Goal: Transaction & Acquisition: Purchase product/service

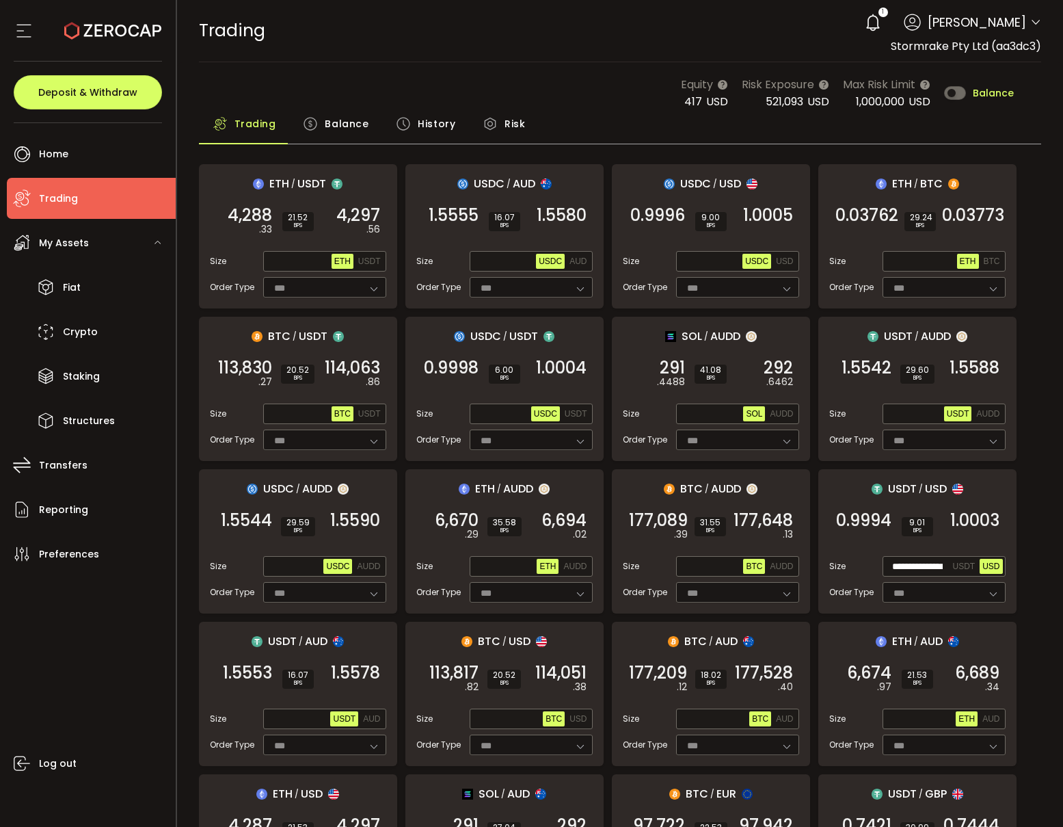
click at [338, 123] on span "Balance" at bounding box center [347, 123] width 44 height 27
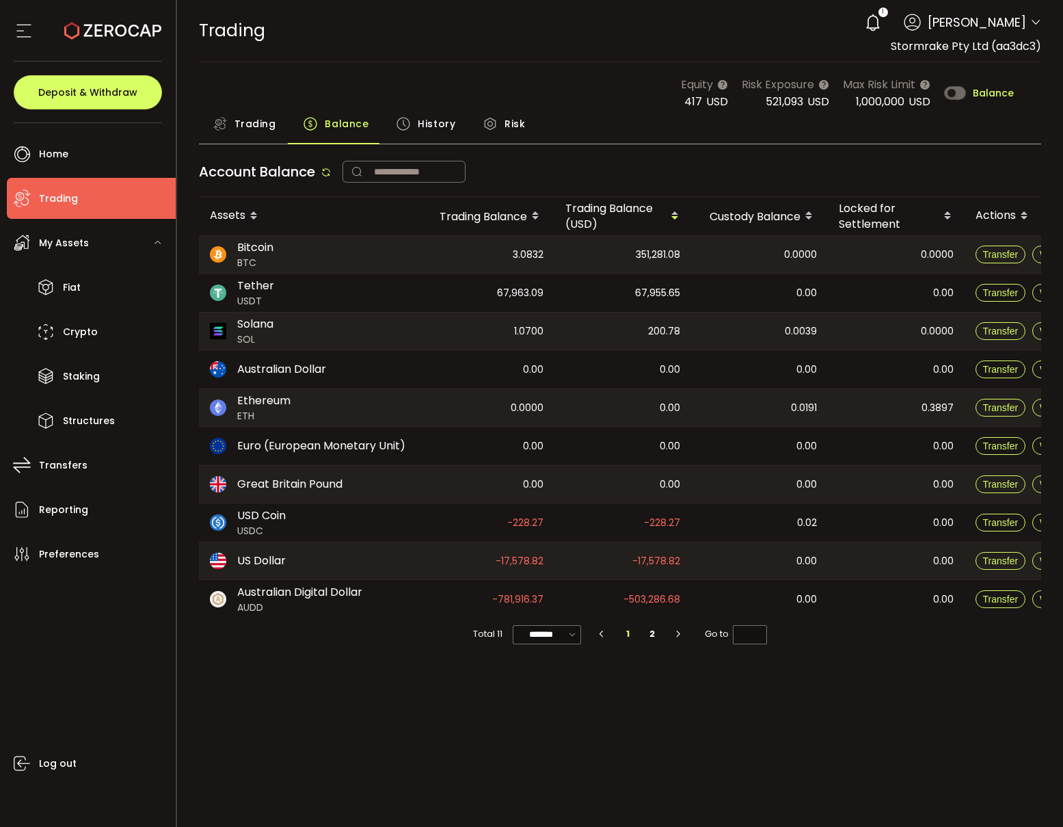
drag, startPoint x: 255, startPoint y: 137, endPoint x: 255, endPoint y: 126, distance: 10.9
click at [256, 135] on div "Trading" at bounding box center [244, 127] width 91 height 34
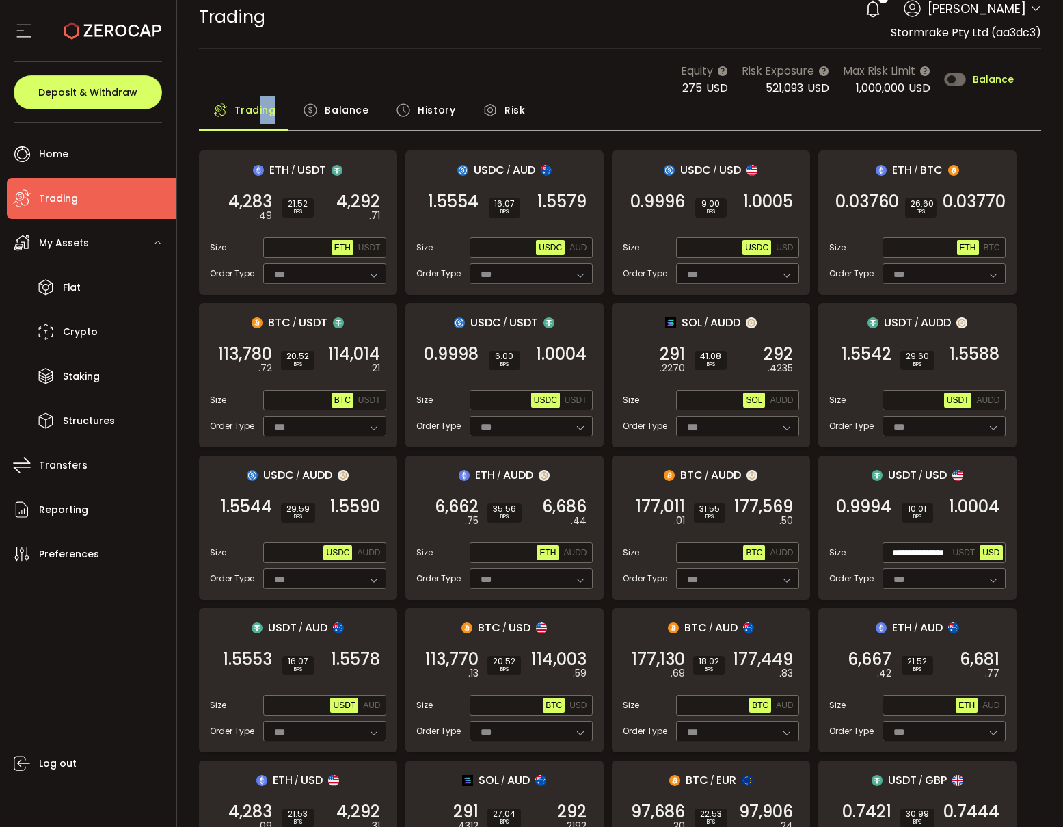
scroll to position [90, 0]
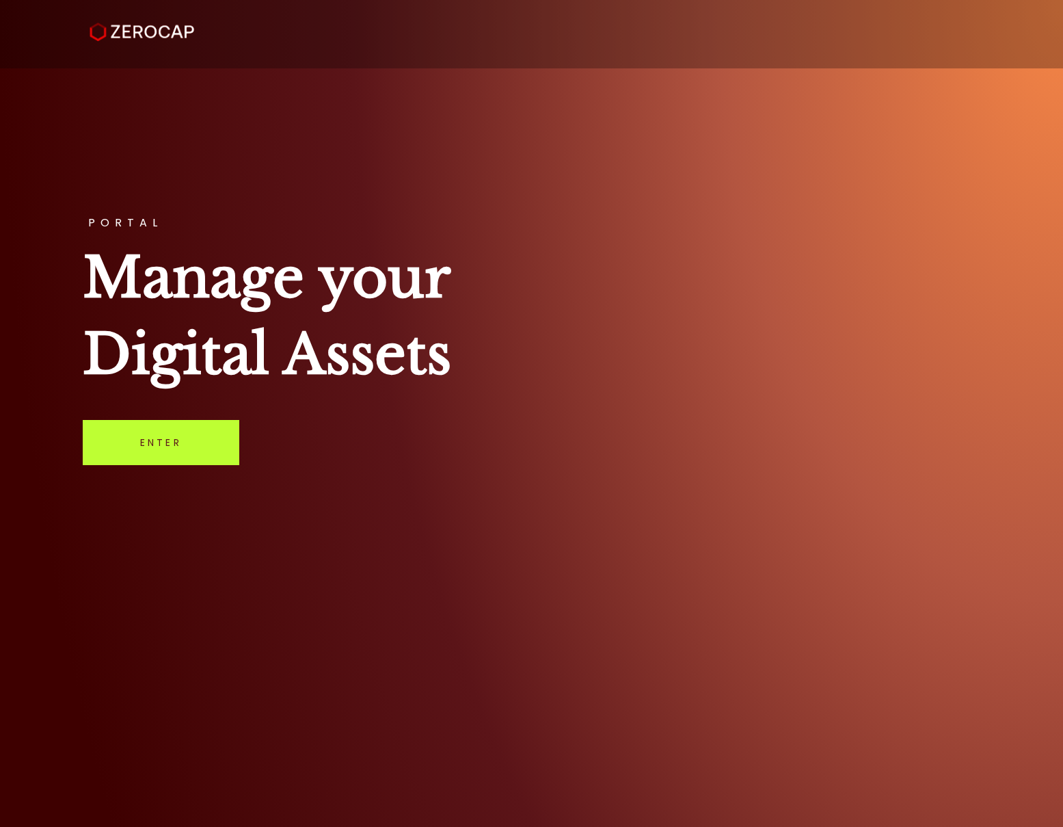
click at [227, 425] on link "Enter" at bounding box center [161, 442] width 157 height 45
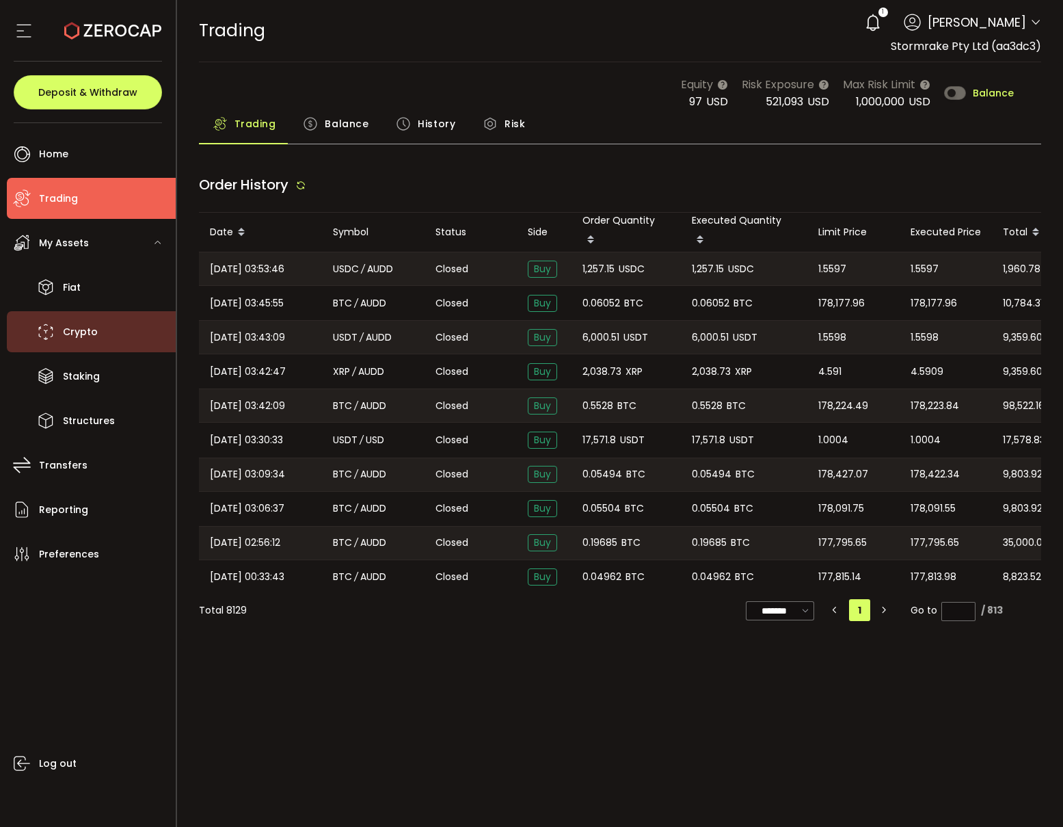
type input "***"
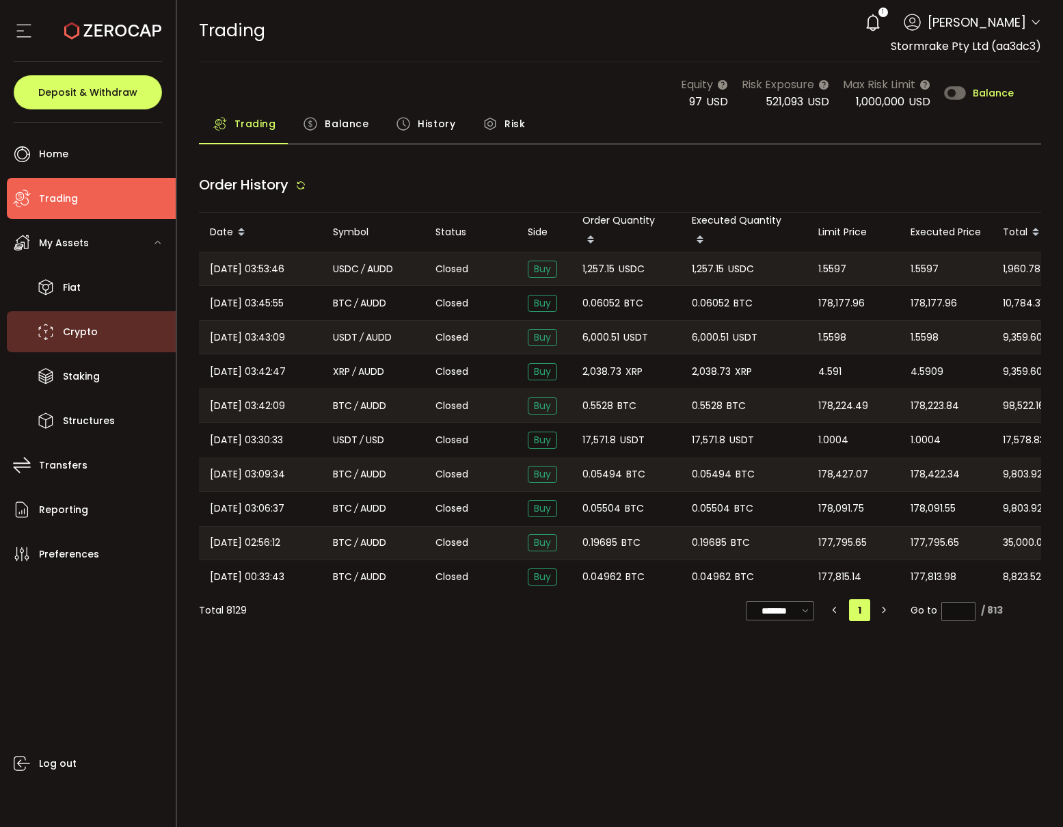
type input "***"
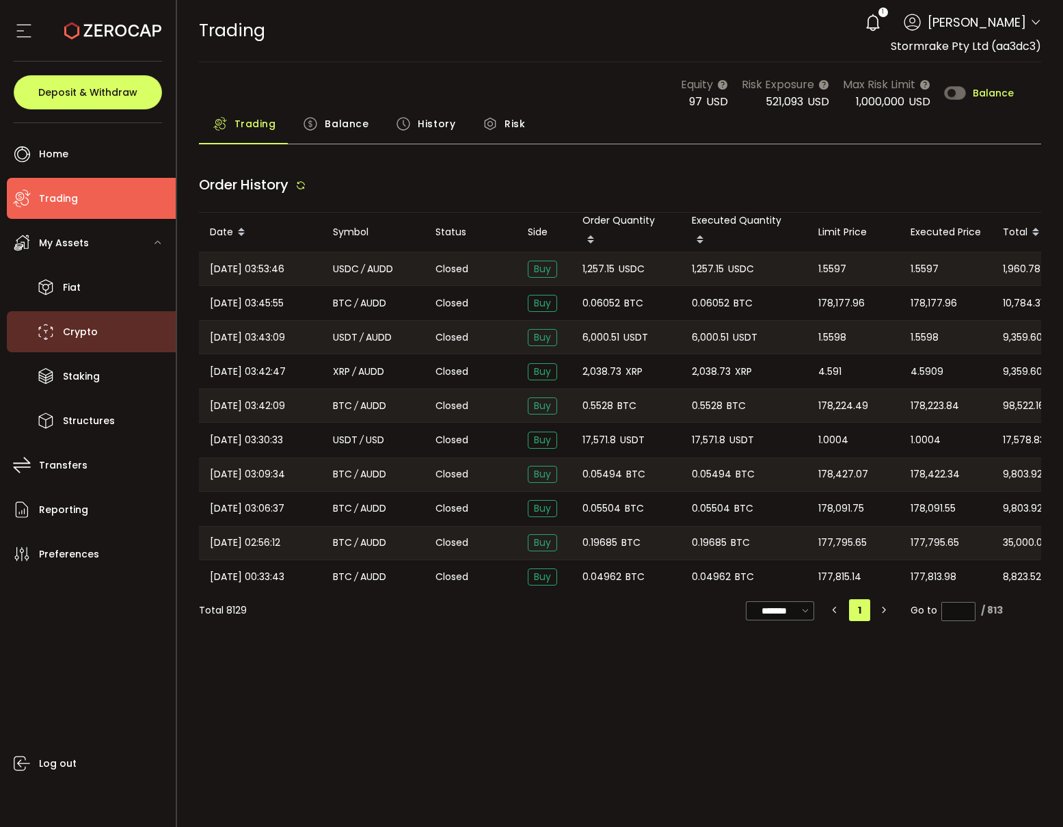
type input "***"
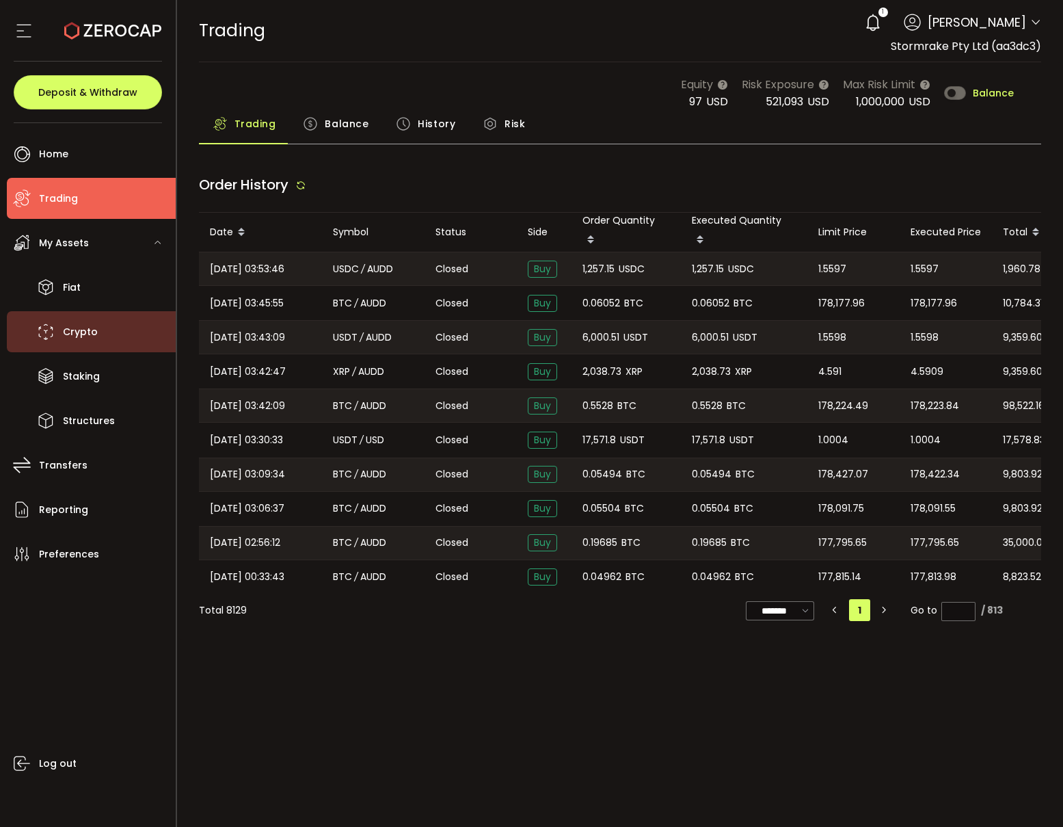
type input "***"
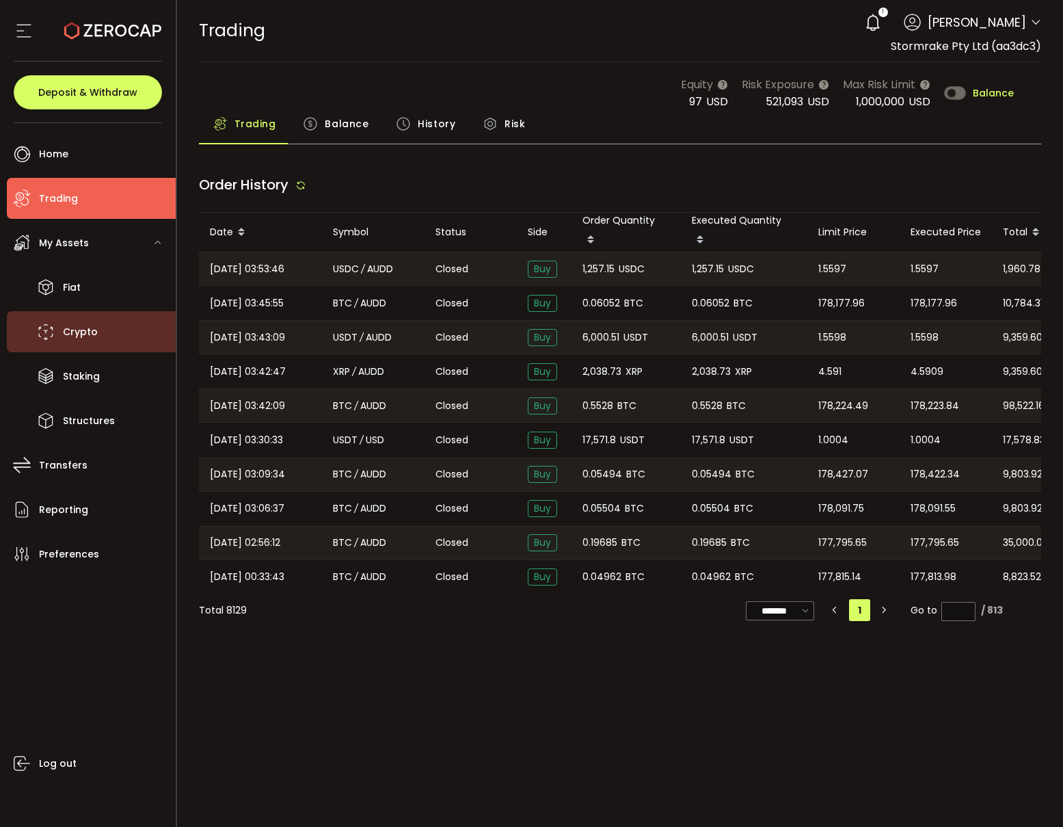
type input "***"
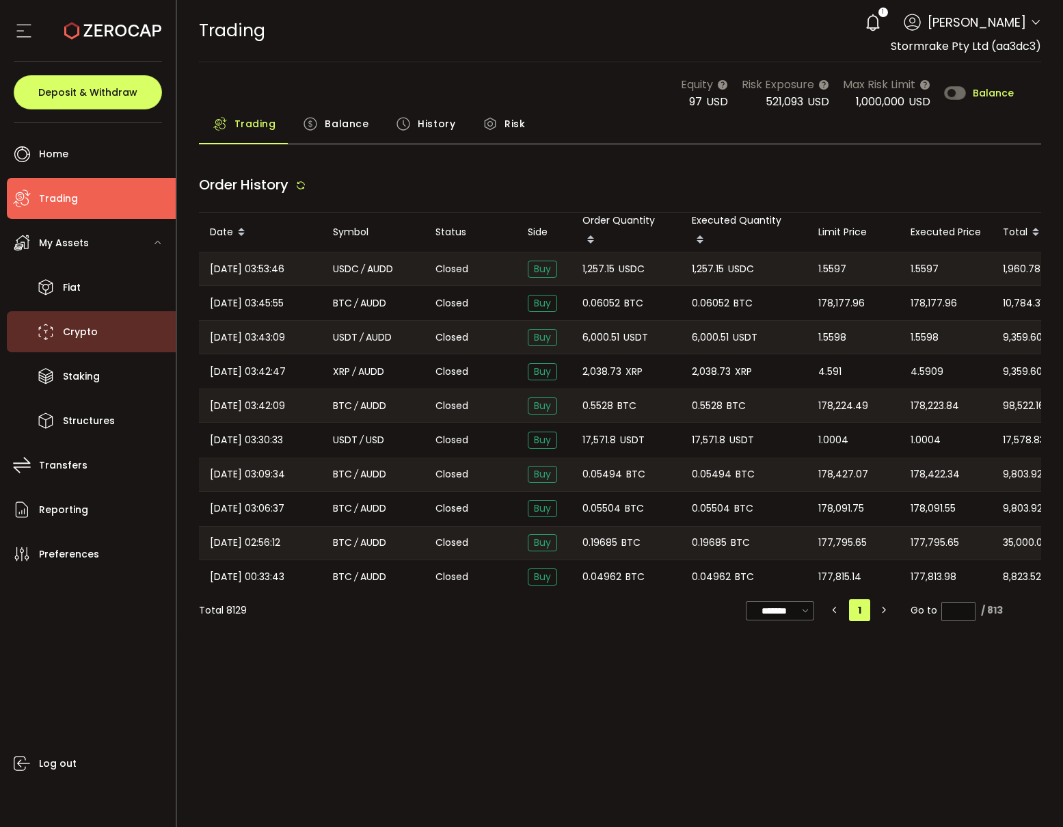
type input "***"
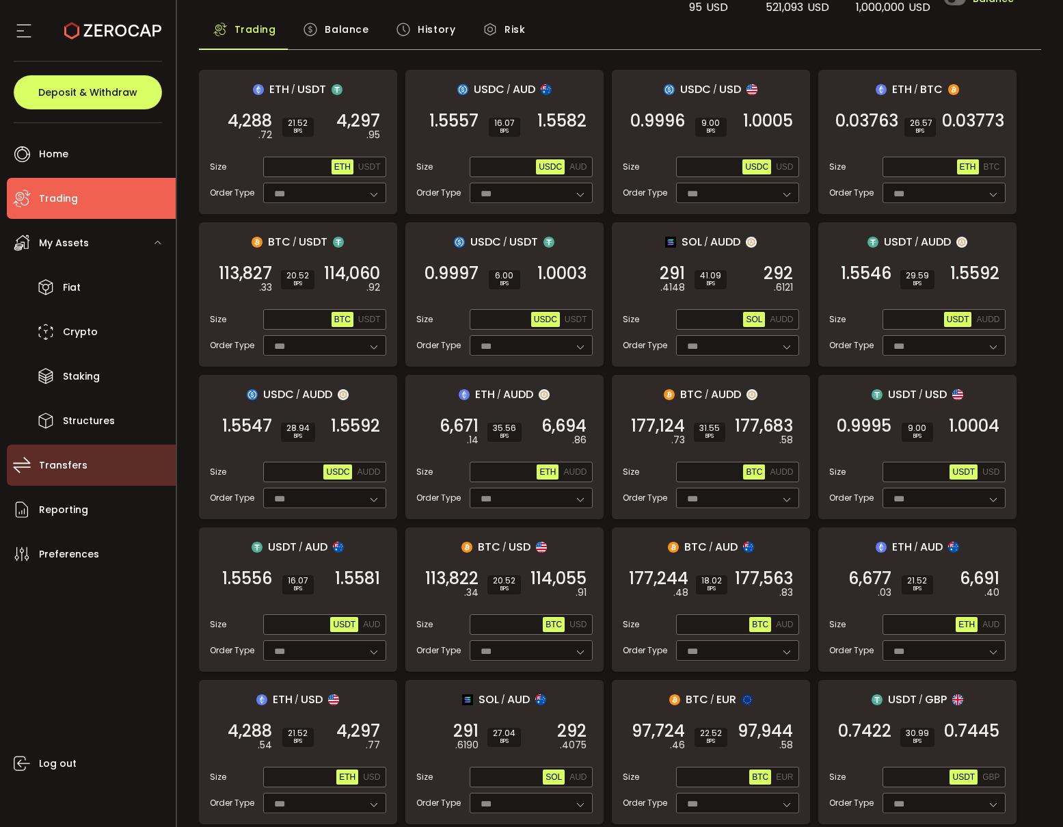
scroll to position [90, 0]
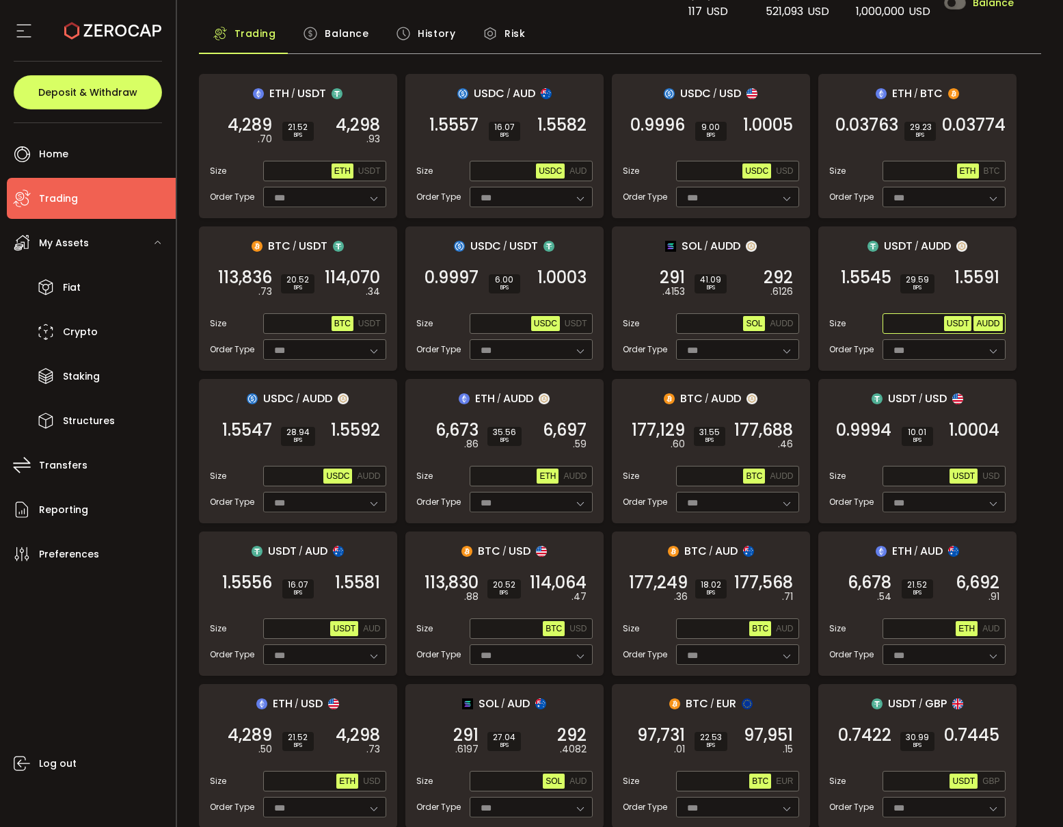
click at [988, 325] on span "AUDD" at bounding box center [987, 324] width 23 height 10
click at [905, 326] on input "text" at bounding box center [914, 324] width 59 height 15
paste input "**********"
type input "**********"
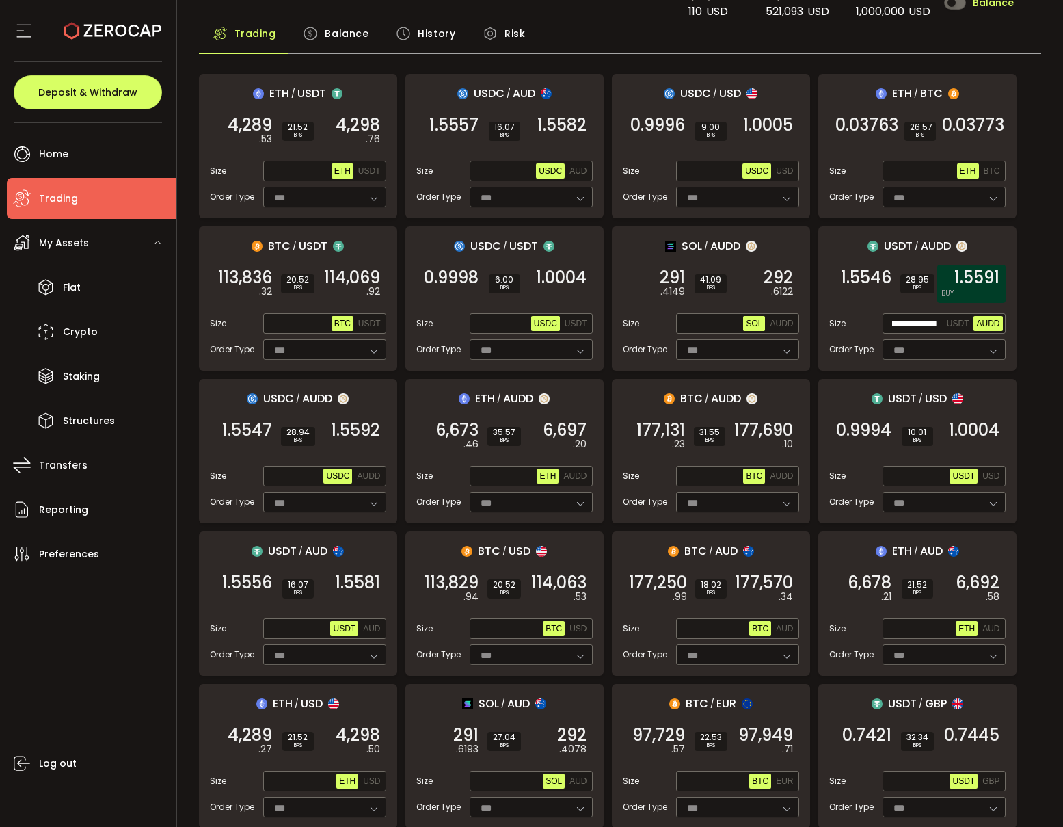
scroll to position [0, 0]
click at [985, 291] on div "1.5592 BUY" at bounding box center [971, 284] width 68 height 38
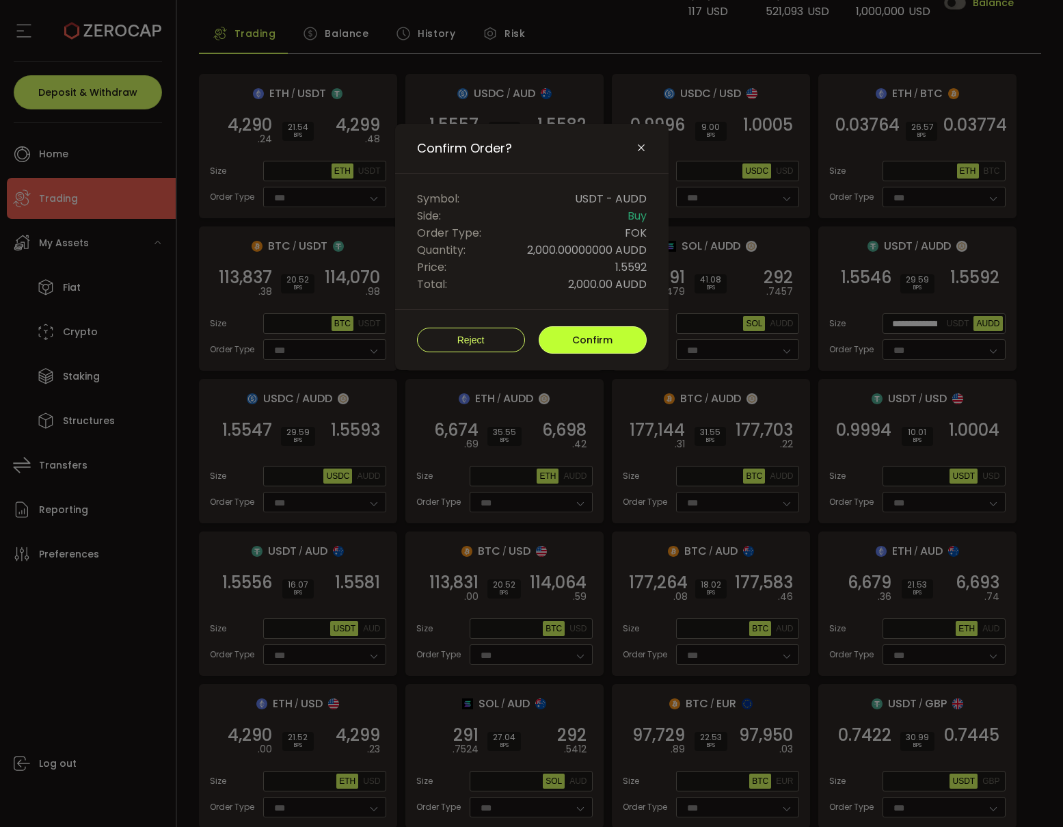
click at [611, 349] on button "Confirm" at bounding box center [593, 339] width 108 height 27
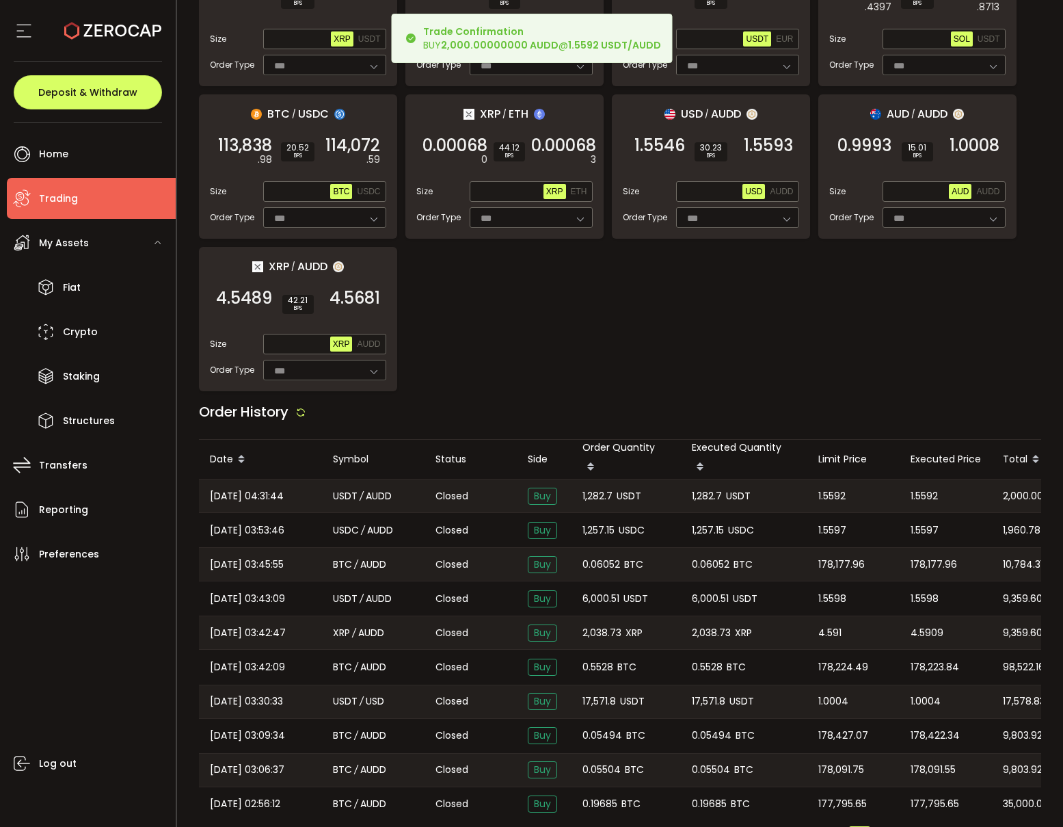
scroll to position [987, 0]
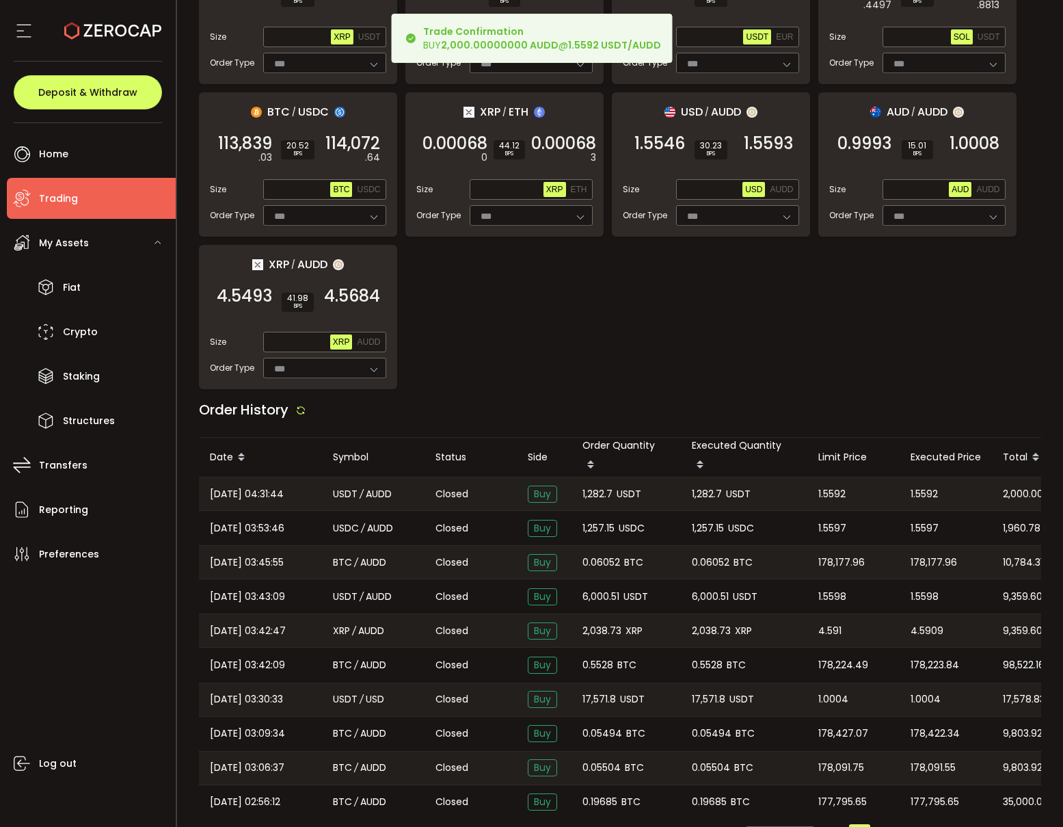
click at [588, 486] on span "1,282.7" at bounding box center [598, 494] width 30 height 16
copy span "1,282.7"
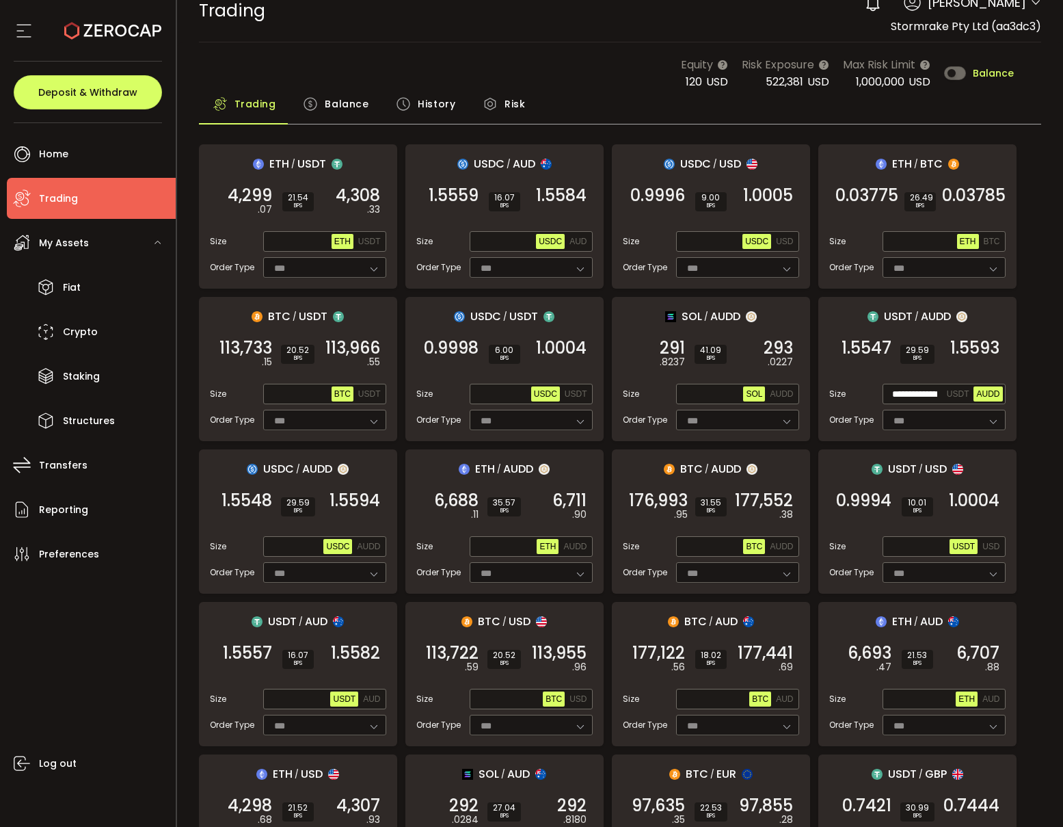
scroll to position [21, 0]
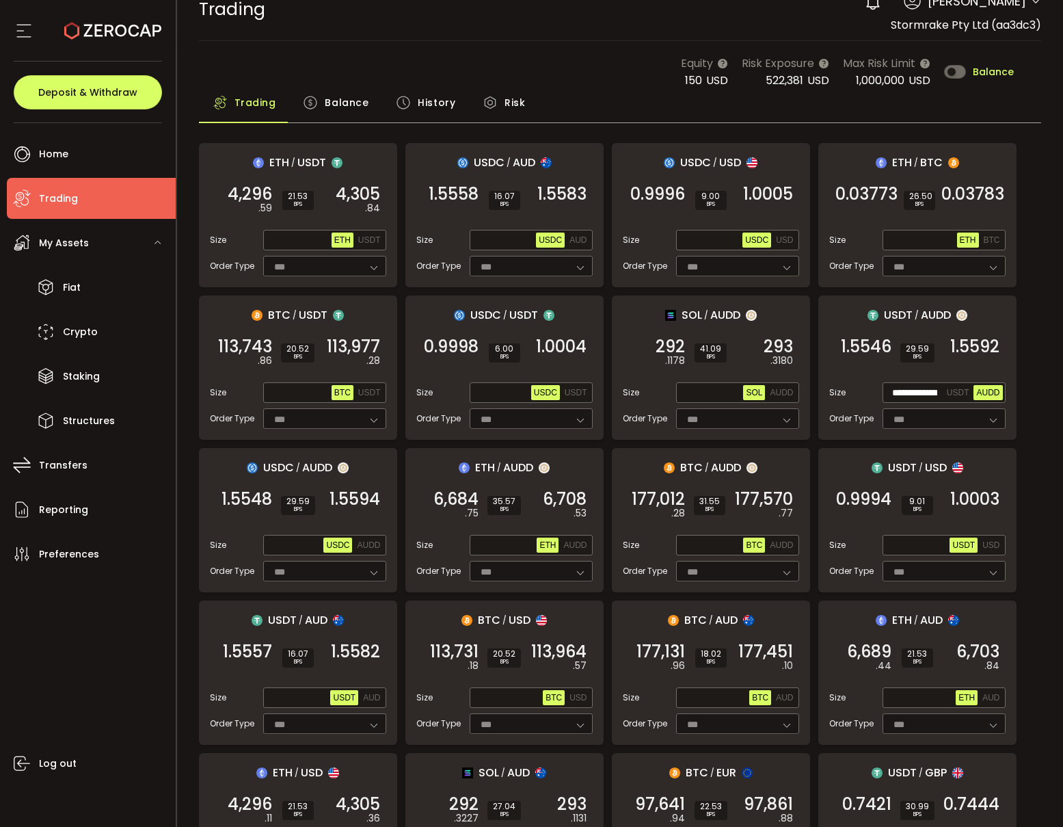
drag, startPoint x: 338, startPoint y: 101, endPoint x: 349, endPoint y: 142, distance: 43.0
click at [338, 101] on span "Balance" at bounding box center [347, 102] width 44 height 27
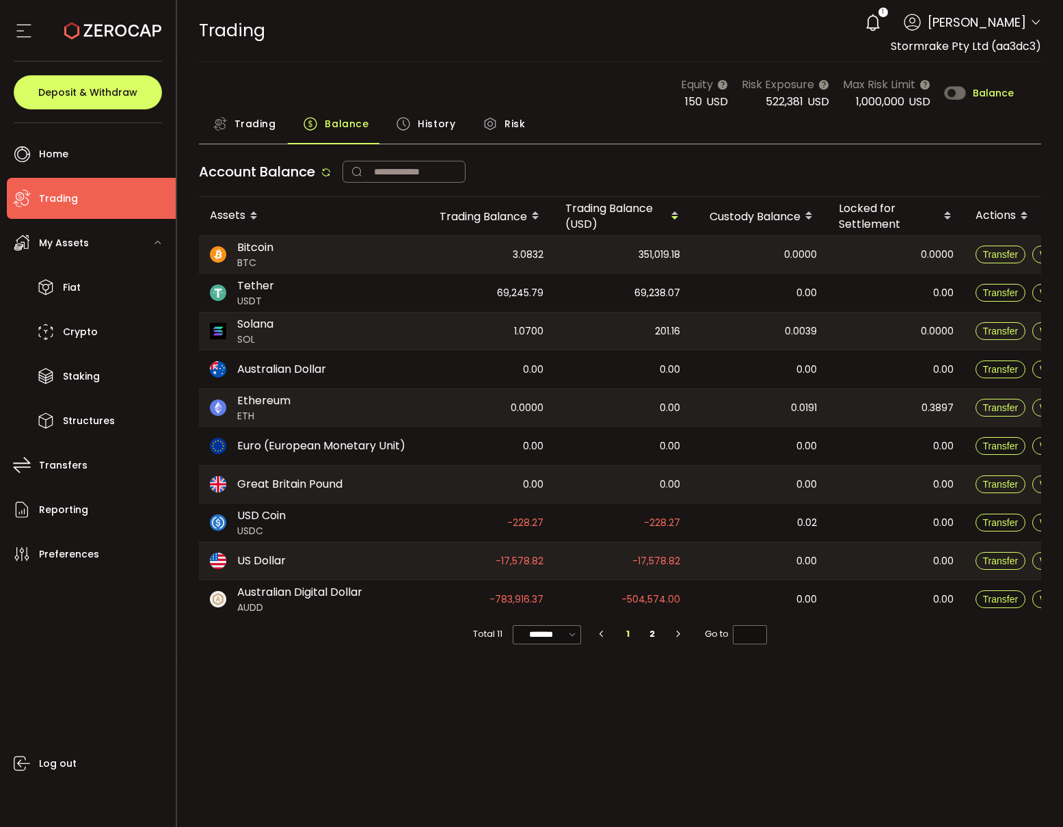
click at [675, 637] on icon "button" at bounding box center [678, 634] width 12 height 8
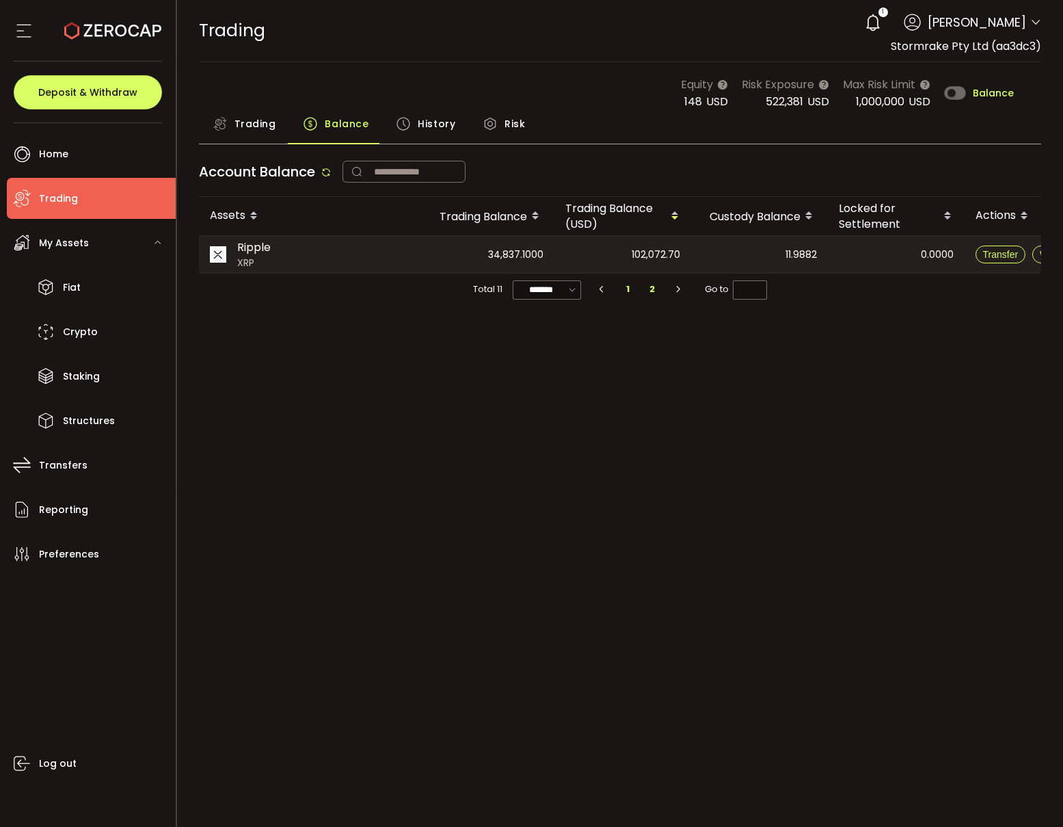
click at [631, 292] on li "1" at bounding box center [627, 289] width 25 height 19
type input "*"
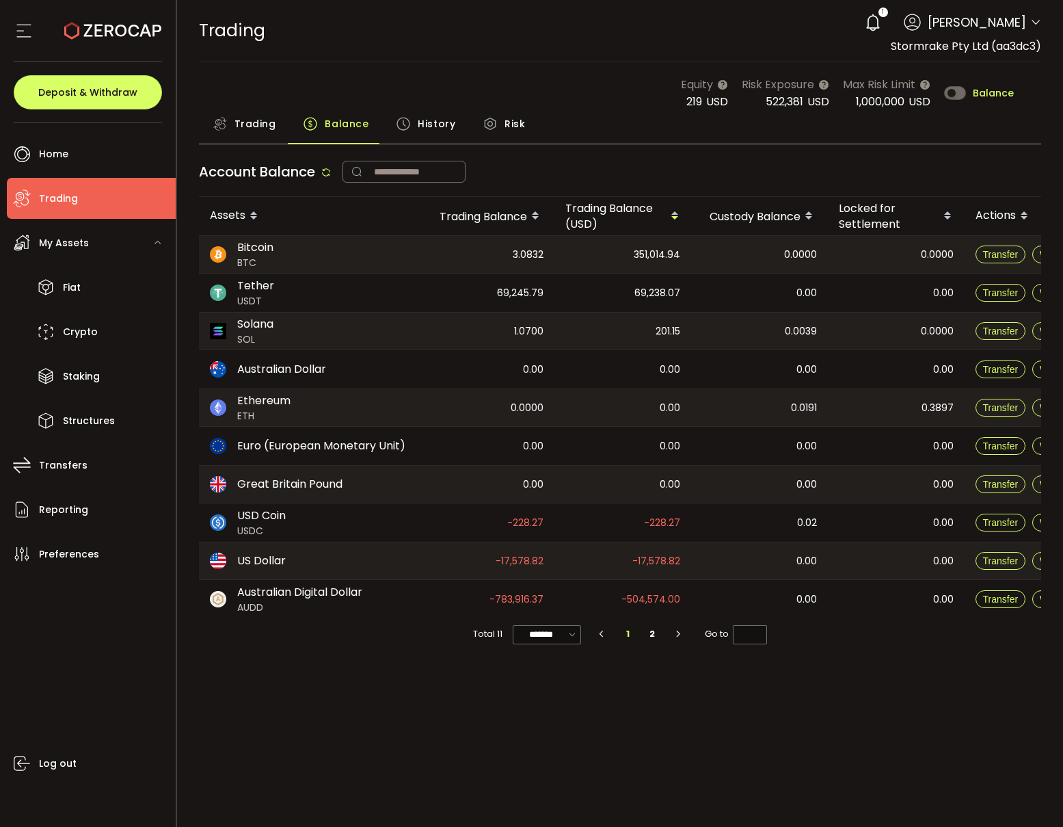
click at [655, 560] on span "-17,578.82" at bounding box center [656, 561] width 48 height 16
click at [708, 570] on div "0.00" at bounding box center [759, 560] width 137 height 37
drag, startPoint x: 258, startPoint y: 125, endPoint x: 245, endPoint y: 137, distance: 17.4
click at [258, 126] on span "Trading" at bounding box center [256, 123] width 42 height 27
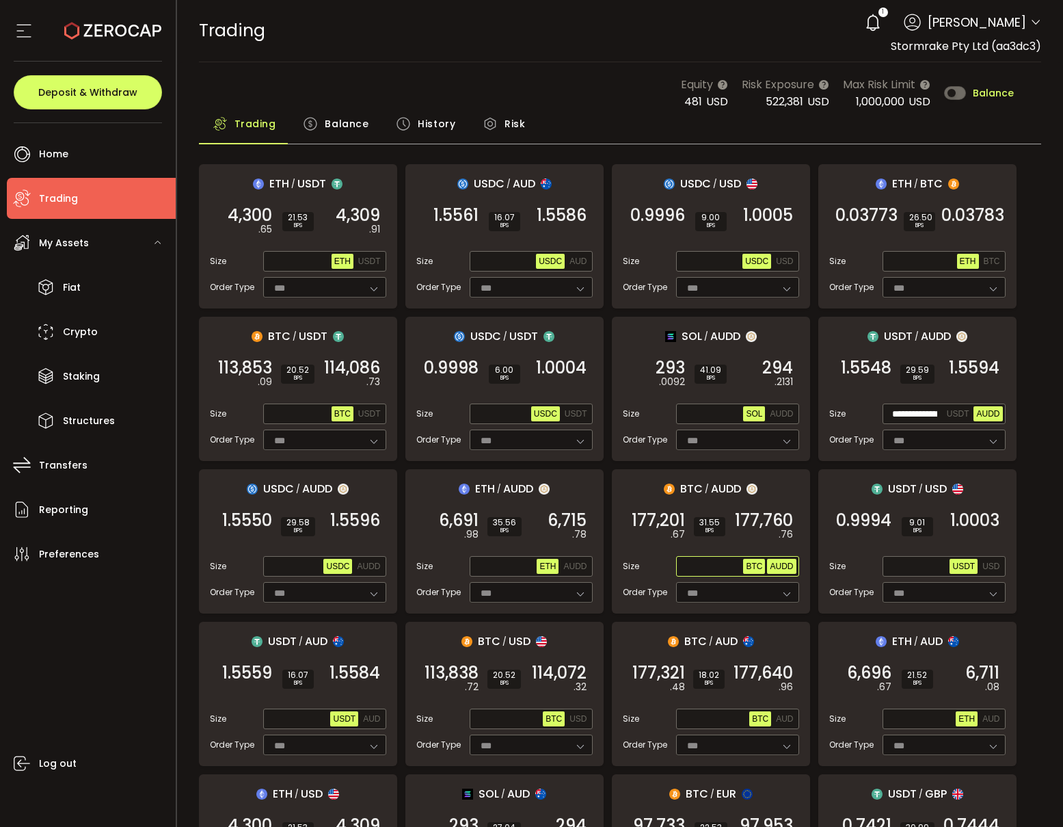
click at [782, 569] on span "AUDD" at bounding box center [781, 566] width 23 height 10
click at [701, 566] on input "text" at bounding box center [711, 566] width 65 height 15
paste input "**********"
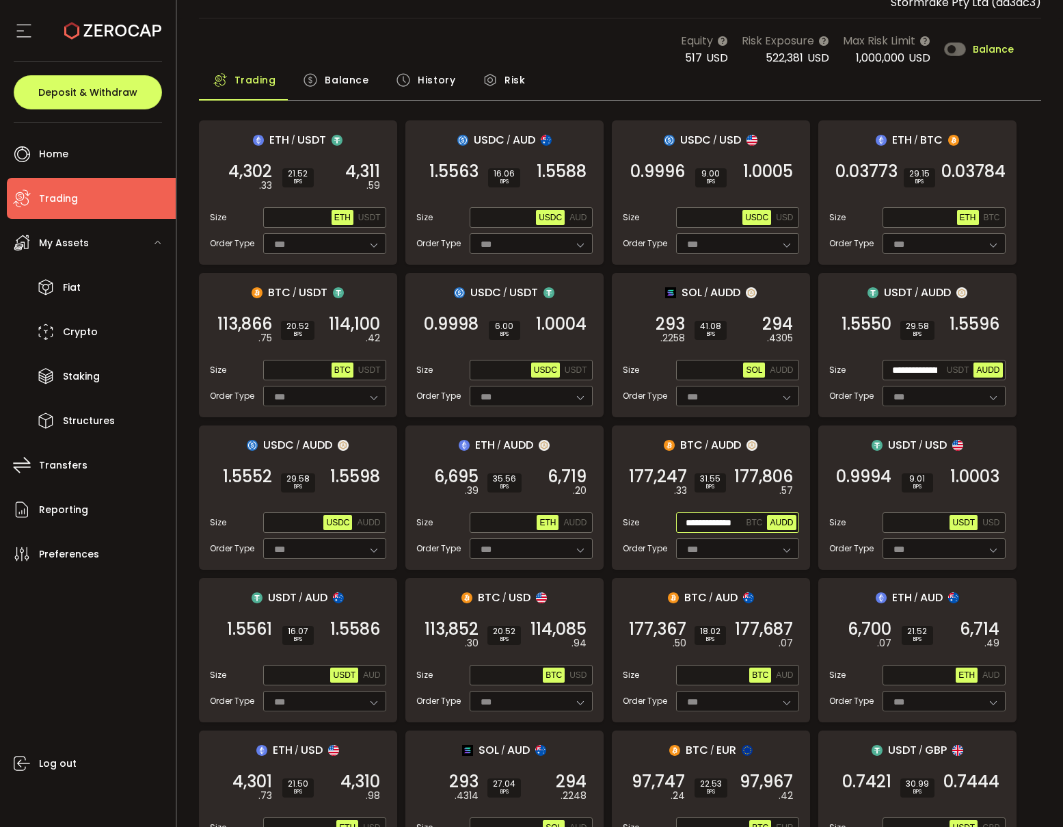
scroll to position [44, 0]
click at [773, 483] on span "177,812" at bounding box center [766, 476] width 53 height 14
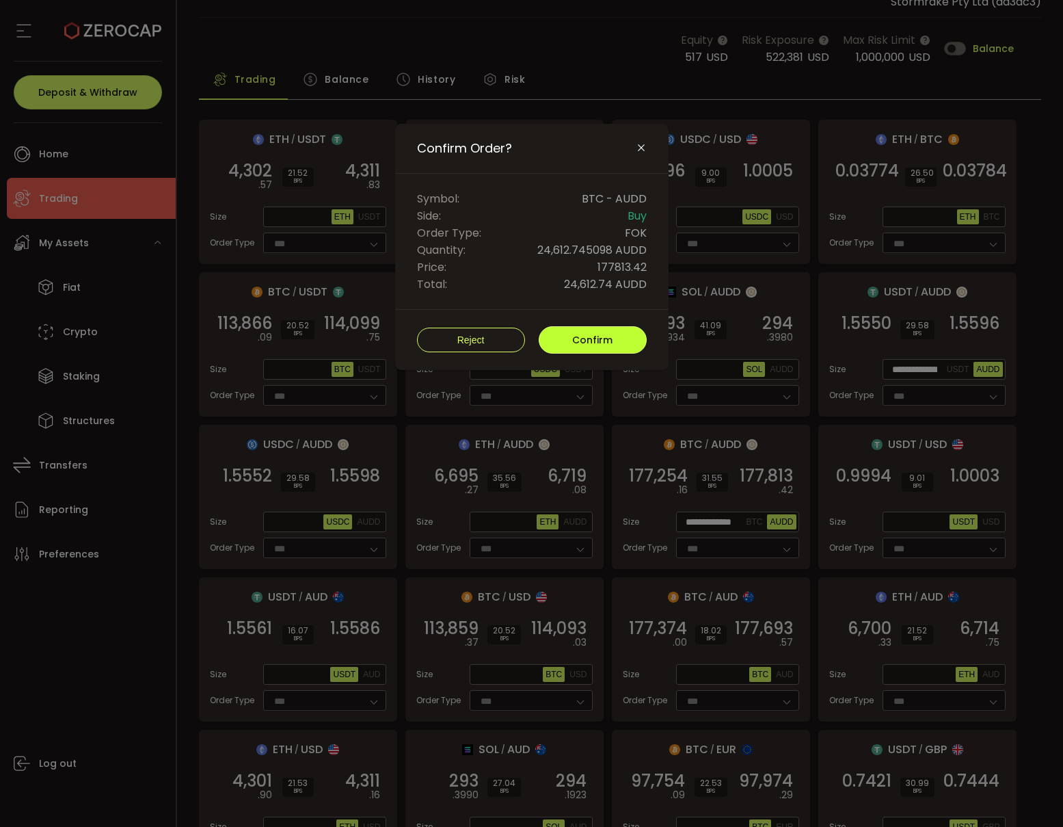
click at [594, 345] on span "Confirm" at bounding box center [592, 340] width 40 height 14
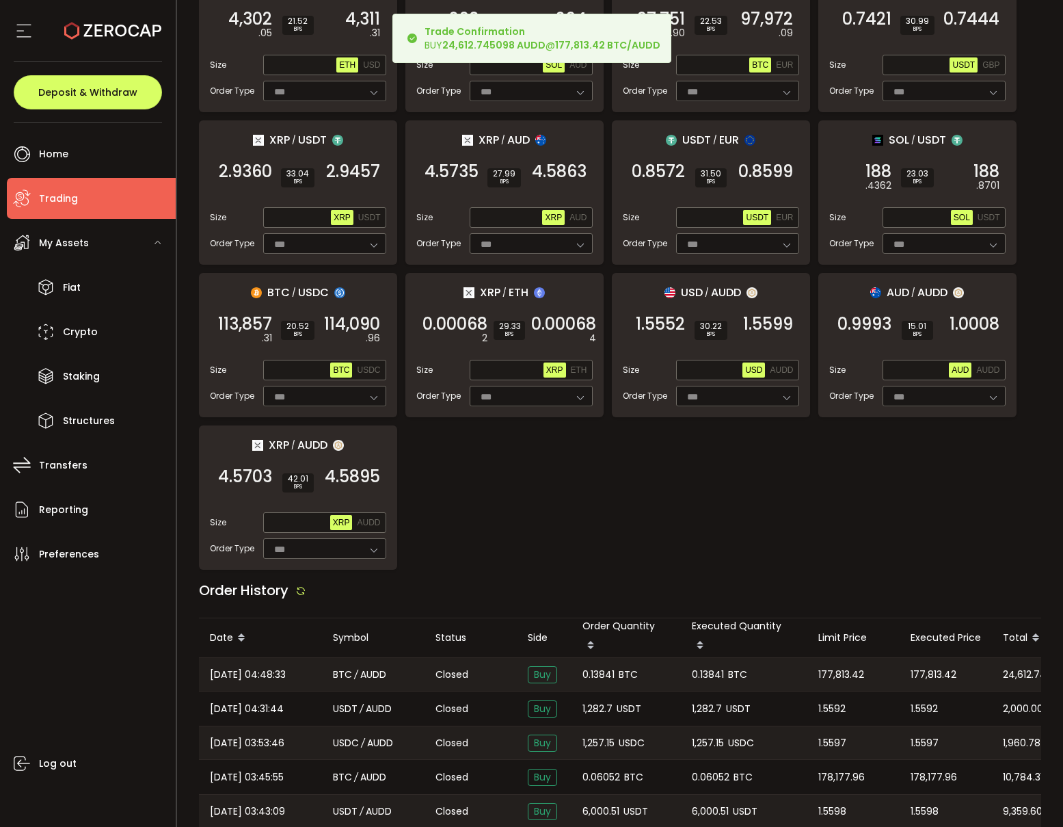
scroll to position [825, 0]
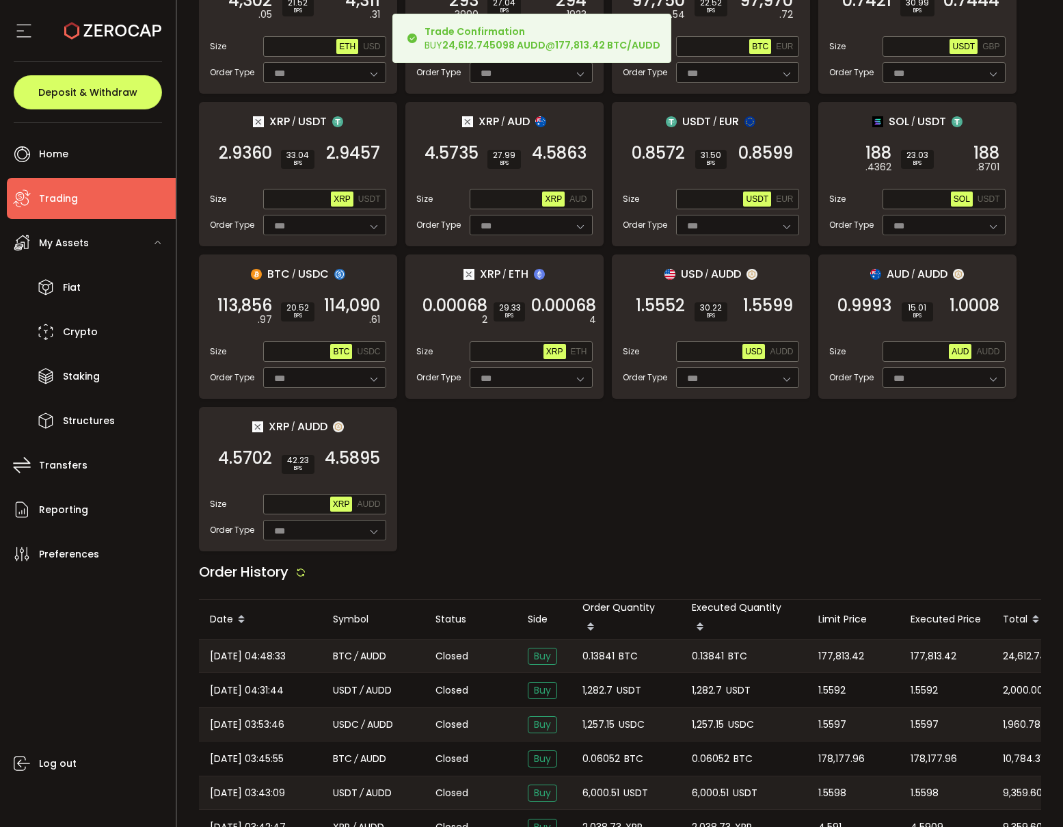
click at [596, 649] on span "0.13841" at bounding box center [599, 656] width 32 height 16
copy span "0.13841"
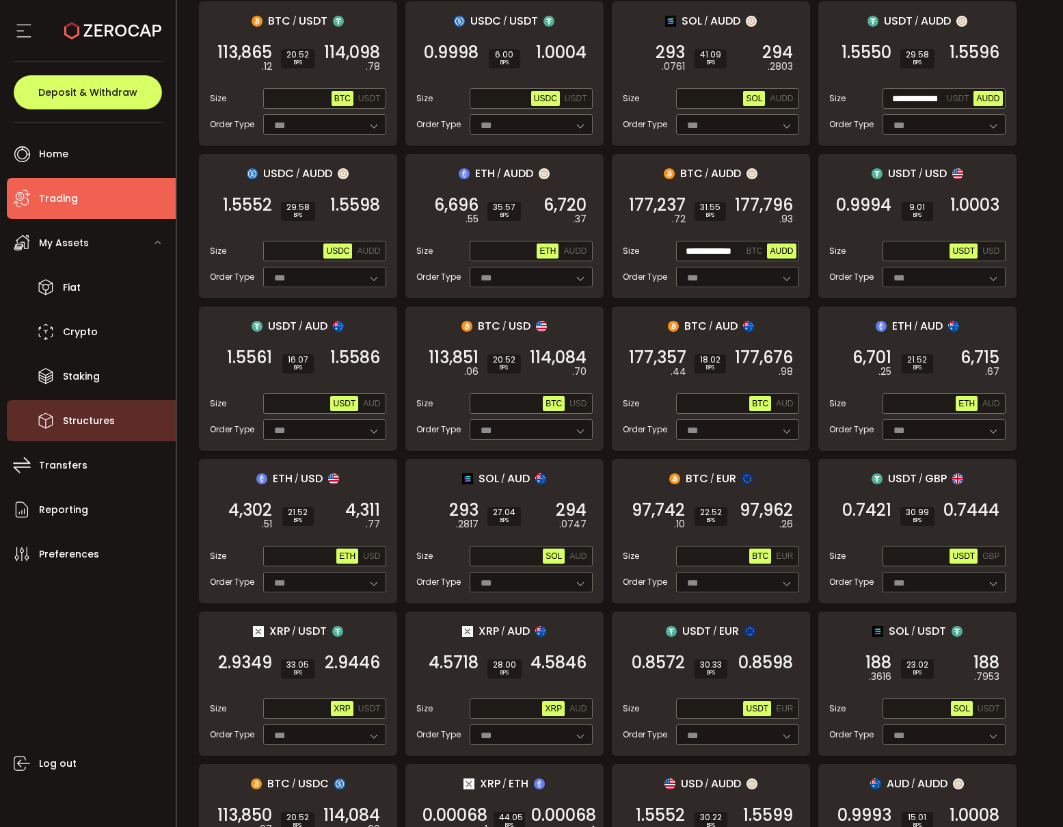
scroll to position [279, 0]
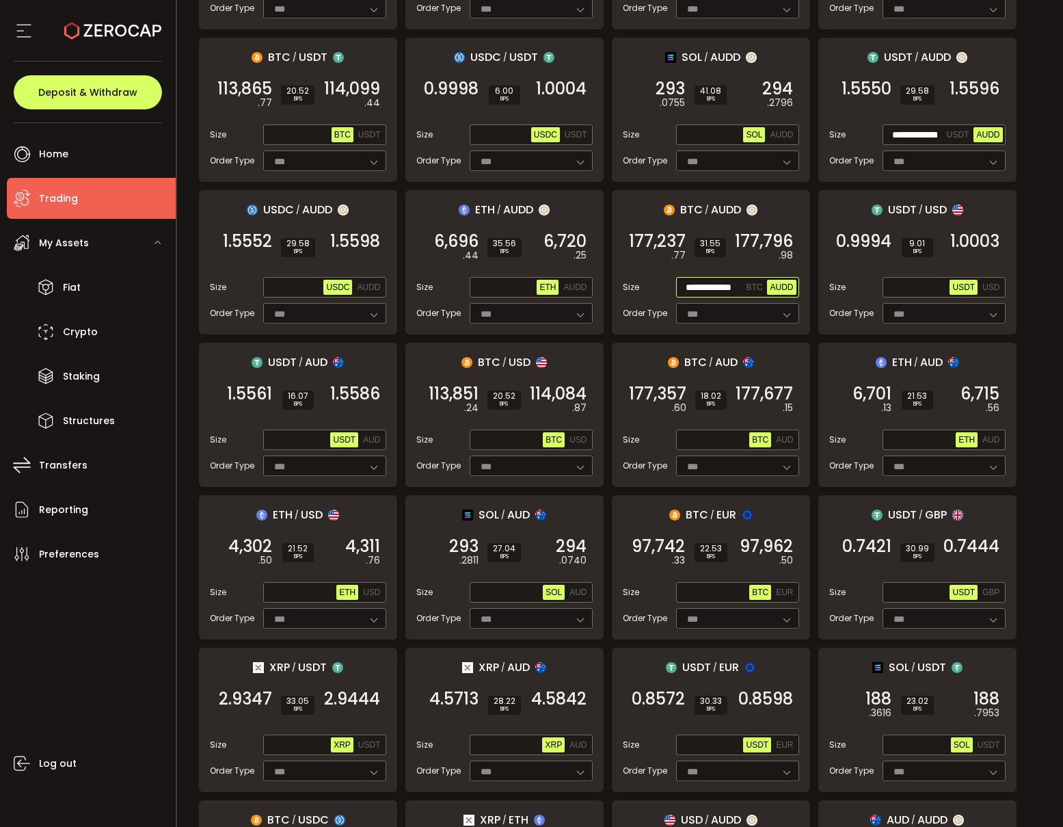
click at [703, 286] on input "**********" at bounding box center [711, 287] width 65 height 15
paste input "*"
click at [784, 257] on em ".27" at bounding box center [786, 255] width 14 height 14
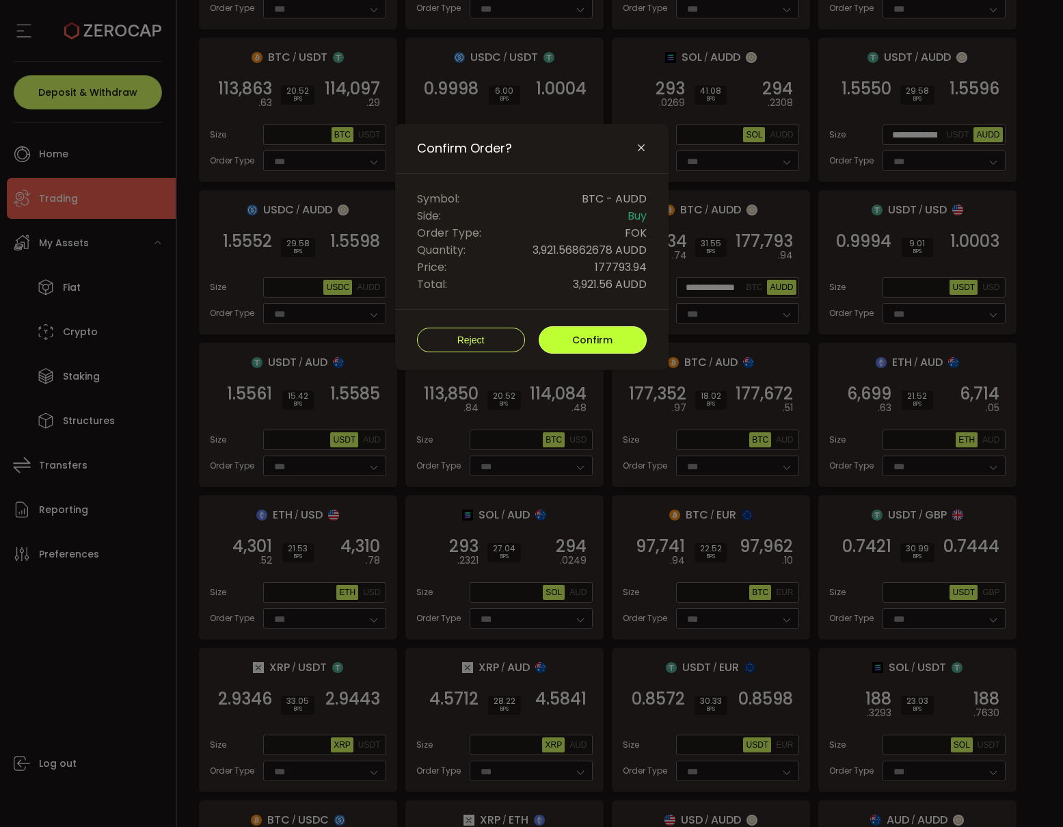
click at [612, 344] on button "Confirm" at bounding box center [593, 339] width 108 height 27
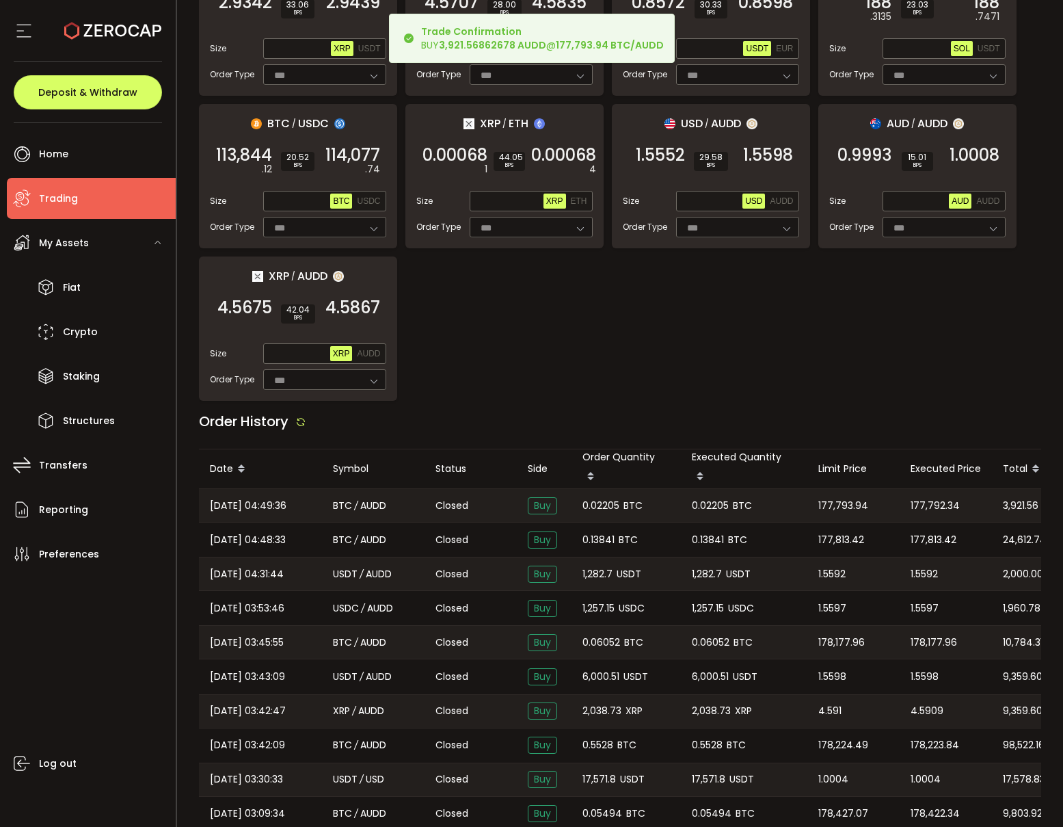
scroll to position [1024, 0]
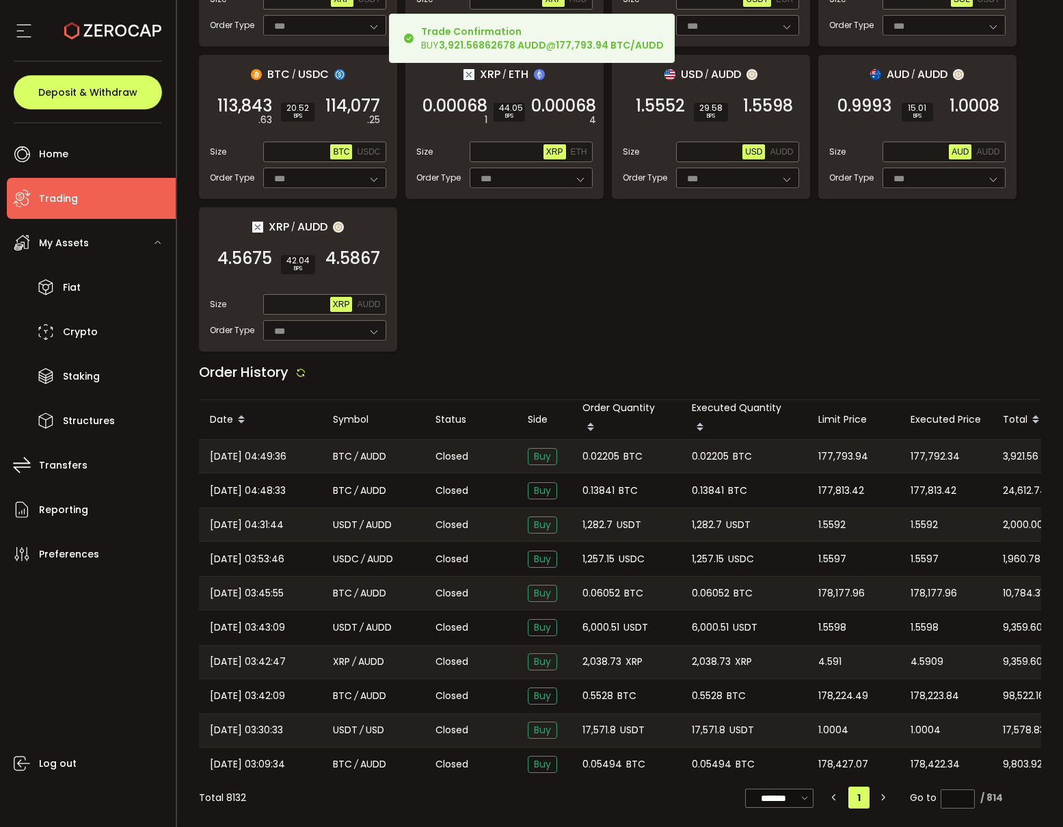
click at [600, 457] on span "0.02205" at bounding box center [601, 457] width 37 height 16
click at [600, 456] on span "0.02205" at bounding box center [601, 457] width 37 height 16
click at [602, 450] on span "0.02205" at bounding box center [601, 457] width 37 height 16
copy span "0.02205"
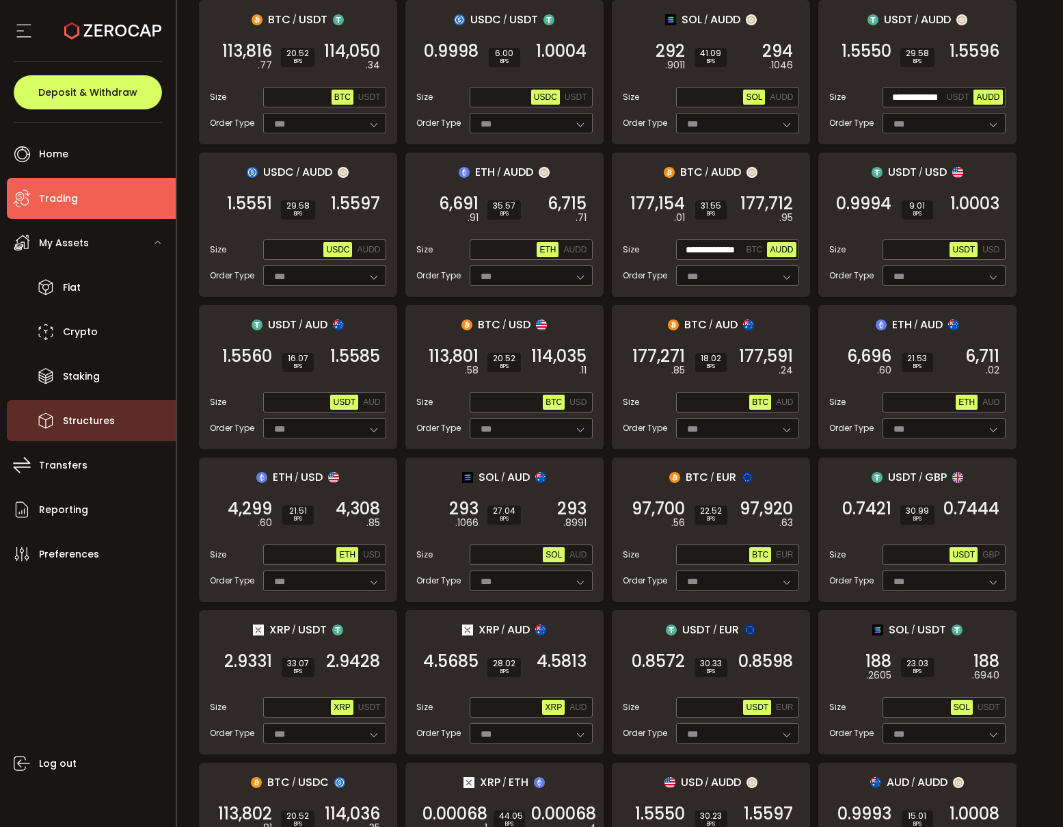
scroll to position [314, 0]
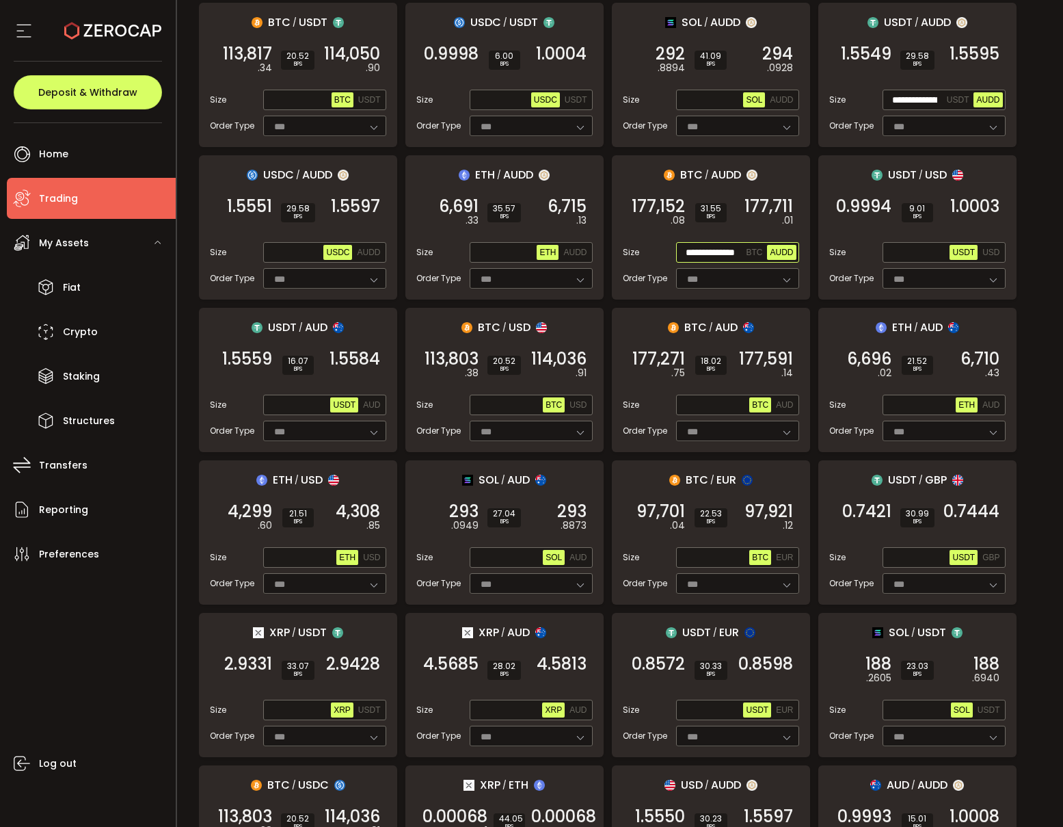
click at [710, 250] on input "**********" at bounding box center [711, 252] width 65 height 15
paste input "text"
type input "**********"
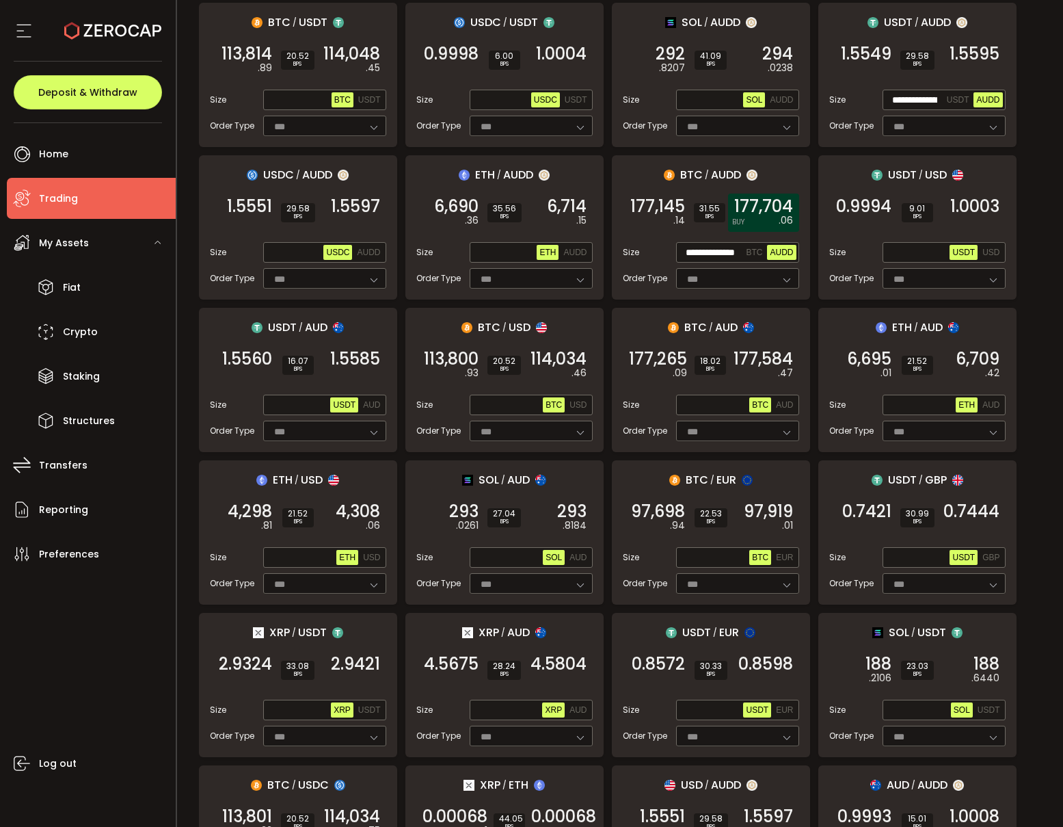
scroll to position [0, 0]
click at [777, 211] on span "177,704" at bounding box center [763, 207] width 59 height 14
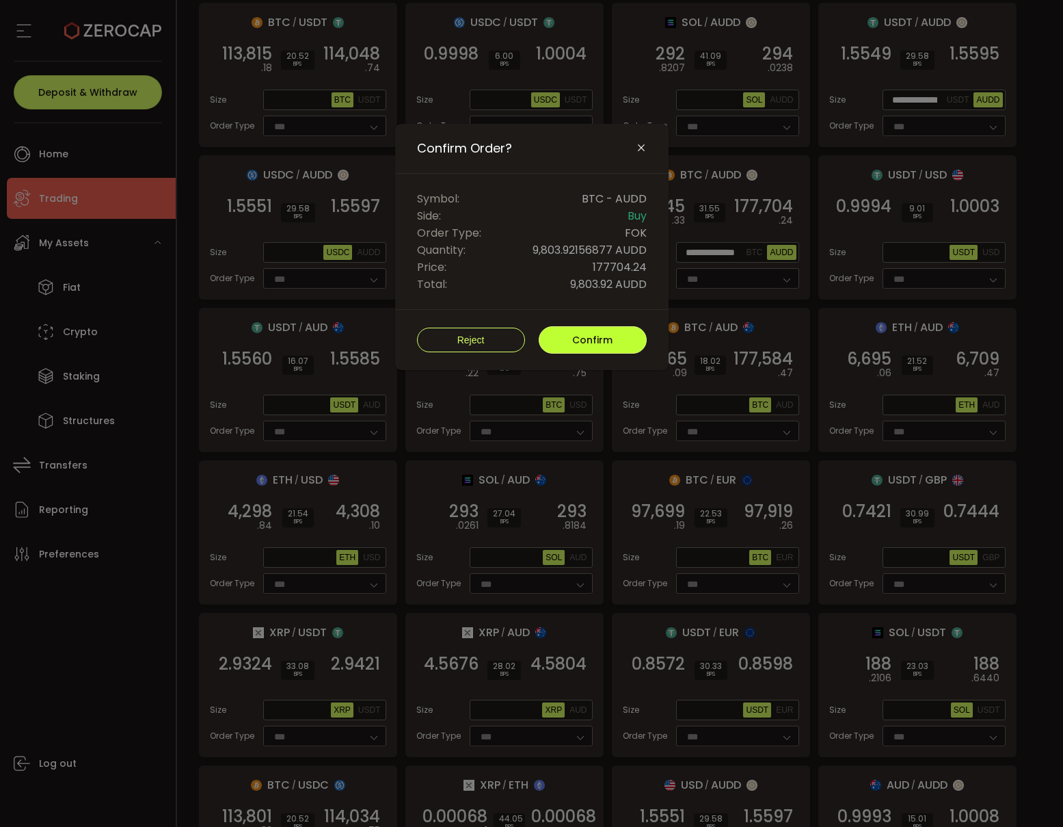
click at [600, 333] on span "Confirm" at bounding box center [592, 340] width 40 height 14
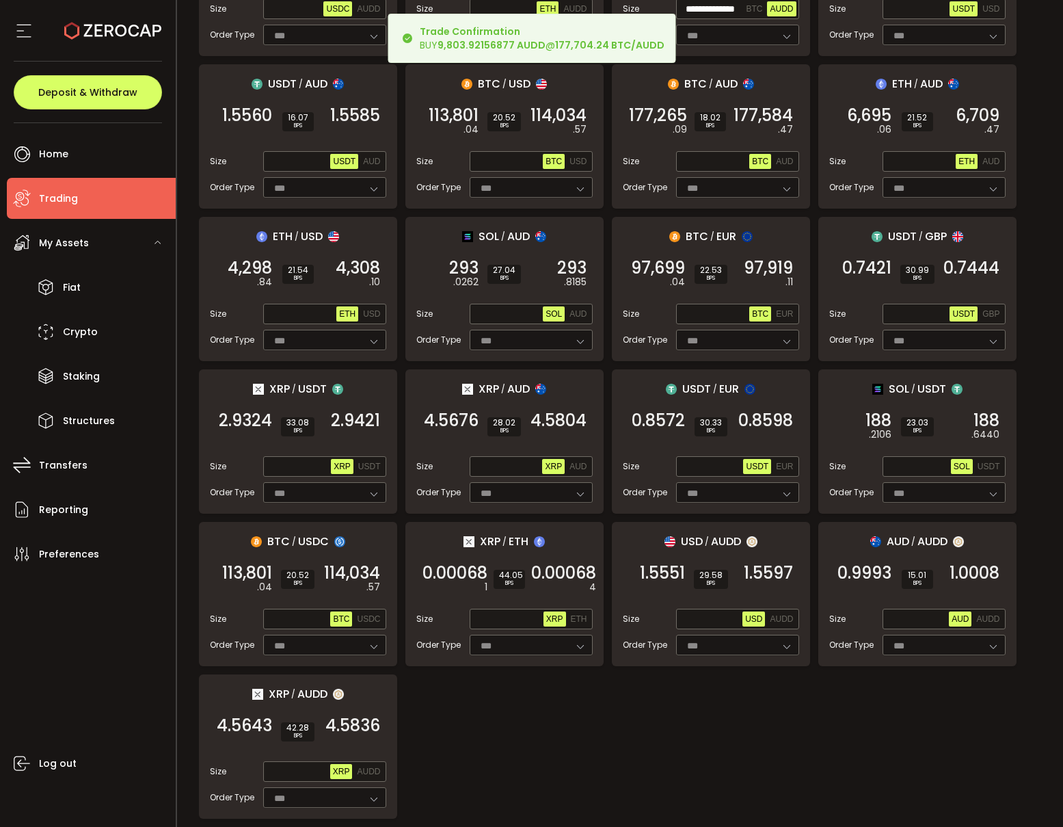
scroll to position [1024, 0]
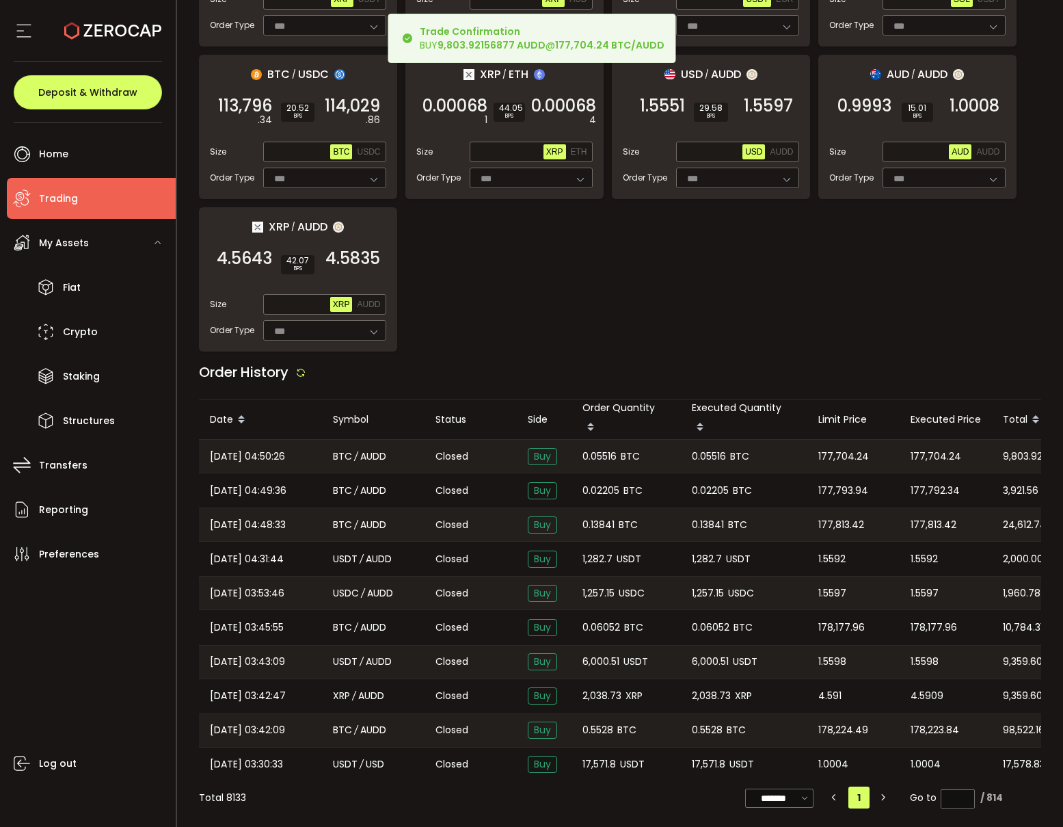
click at [603, 455] on span "0.05516" at bounding box center [600, 457] width 34 height 16
click at [604, 454] on span "0.05516" at bounding box center [600, 457] width 34 height 16
copy span "0.05516"
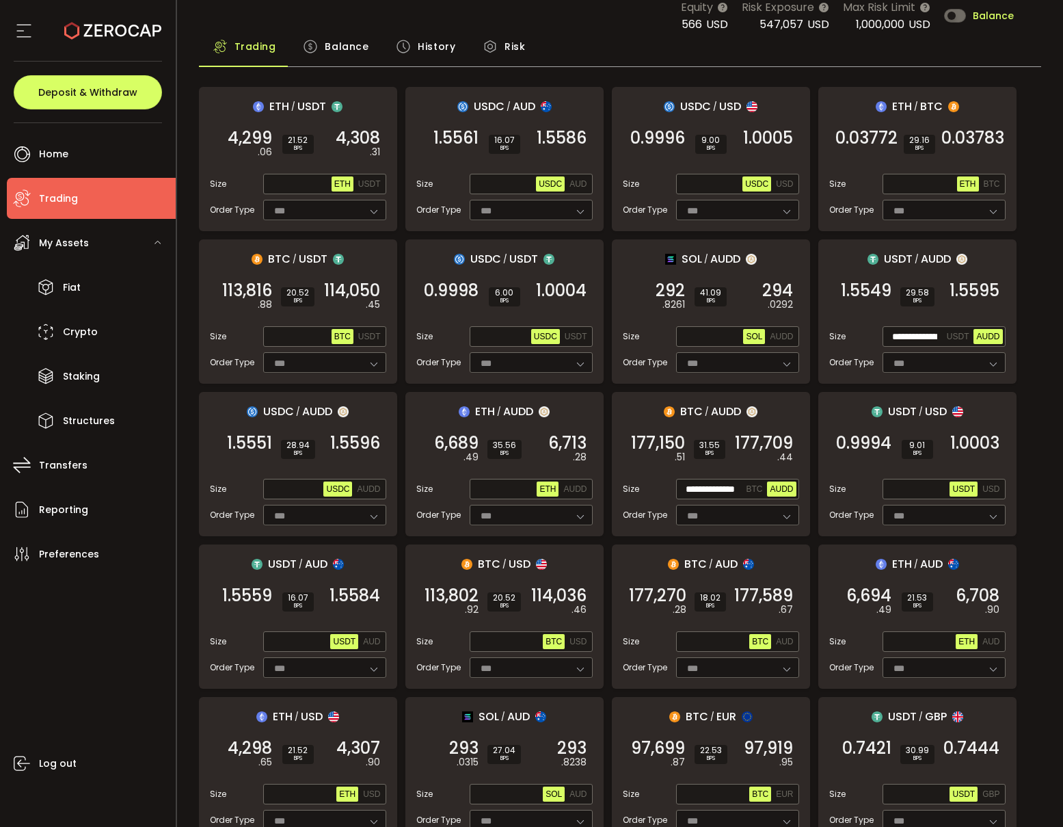
scroll to position [47, 0]
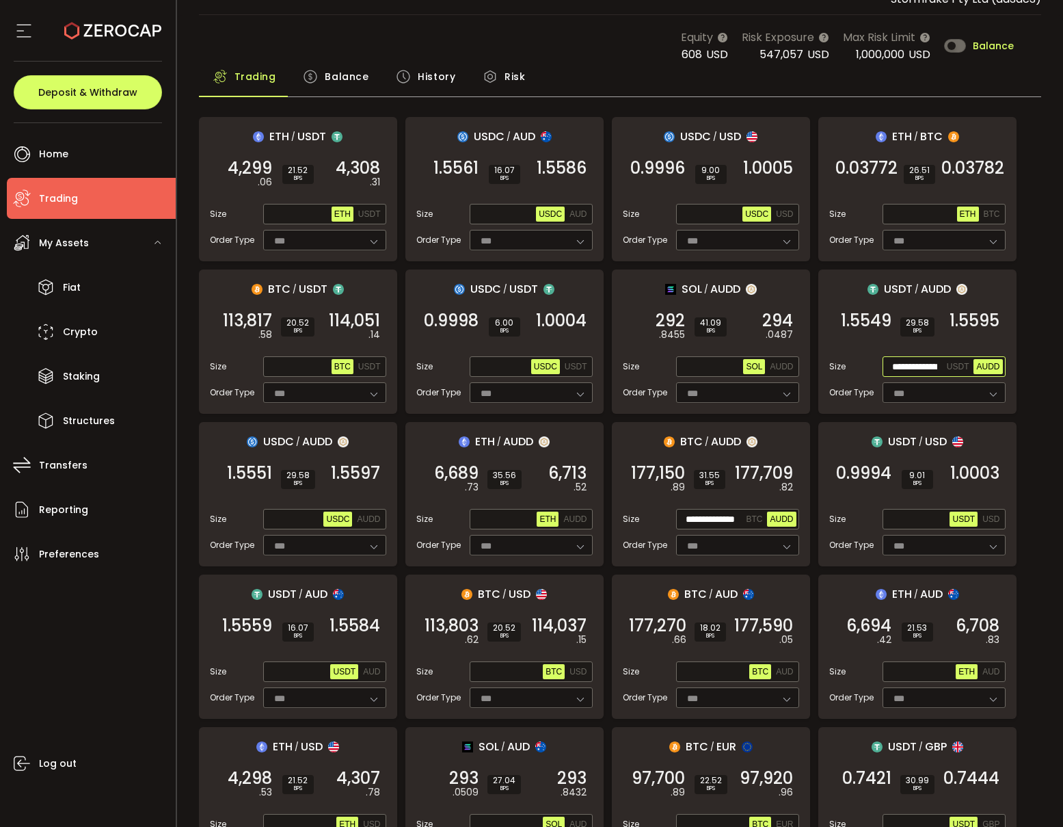
click at [918, 366] on input "**********" at bounding box center [914, 367] width 59 height 15
paste input "*"
type input "**********"
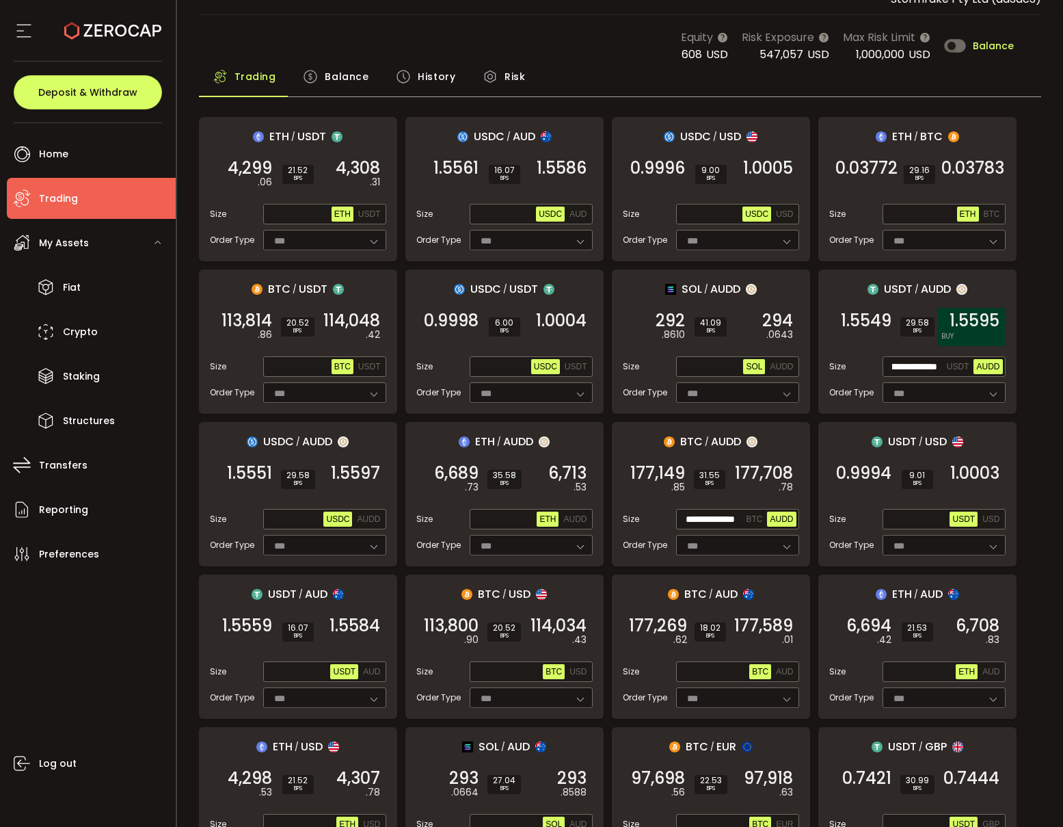
click at [986, 328] on span "1.5595" at bounding box center [975, 321] width 50 height 14
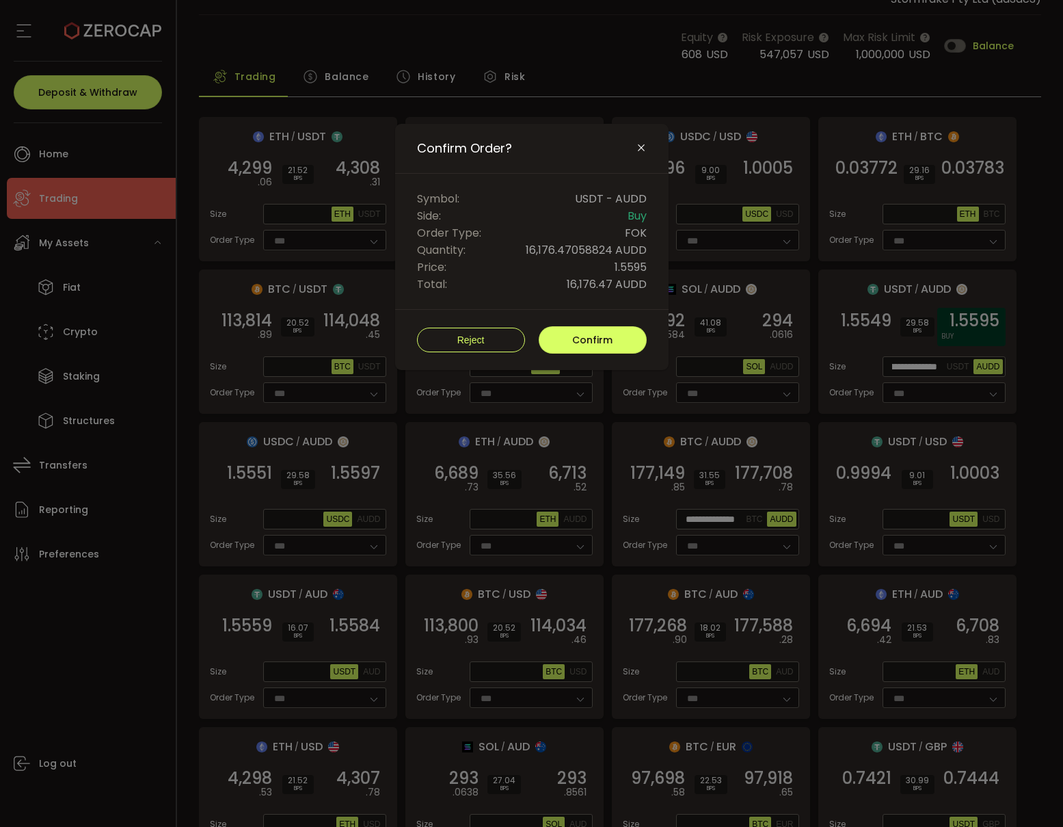
scroll to position [0, 0]
click at [630, 347] on button "Confirm" at bounding box center [593, 339] width 108 height 27
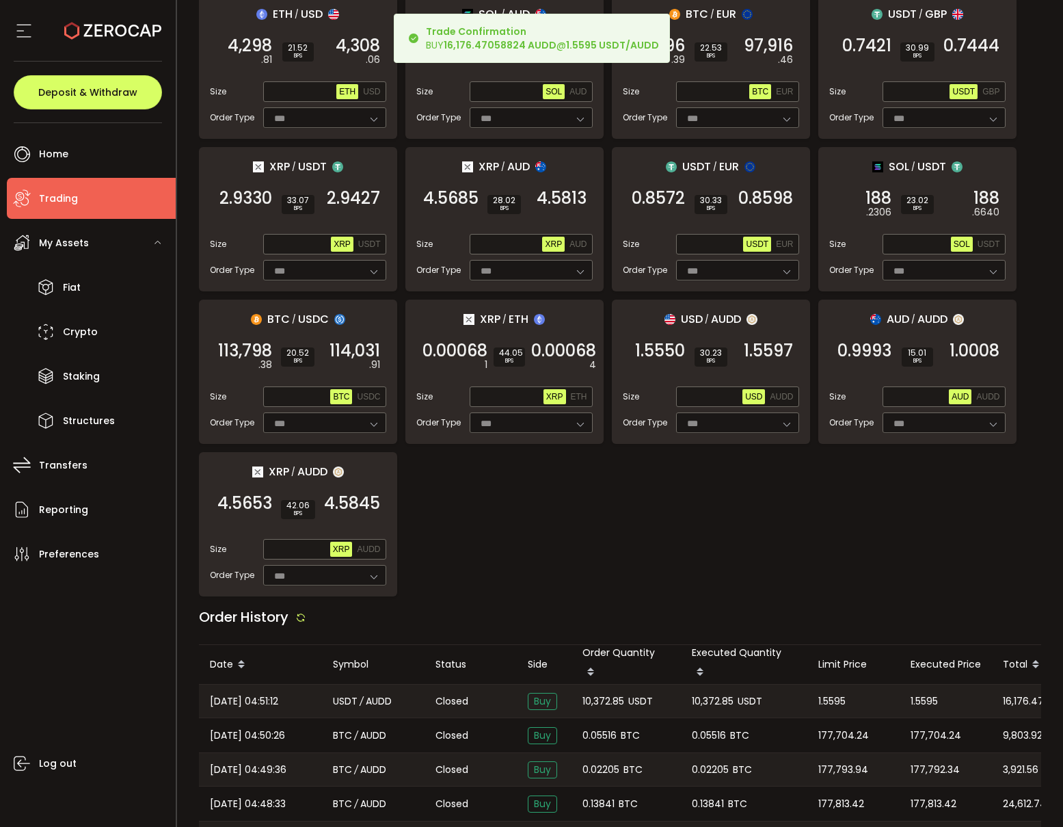
scroll to position [788, 0]
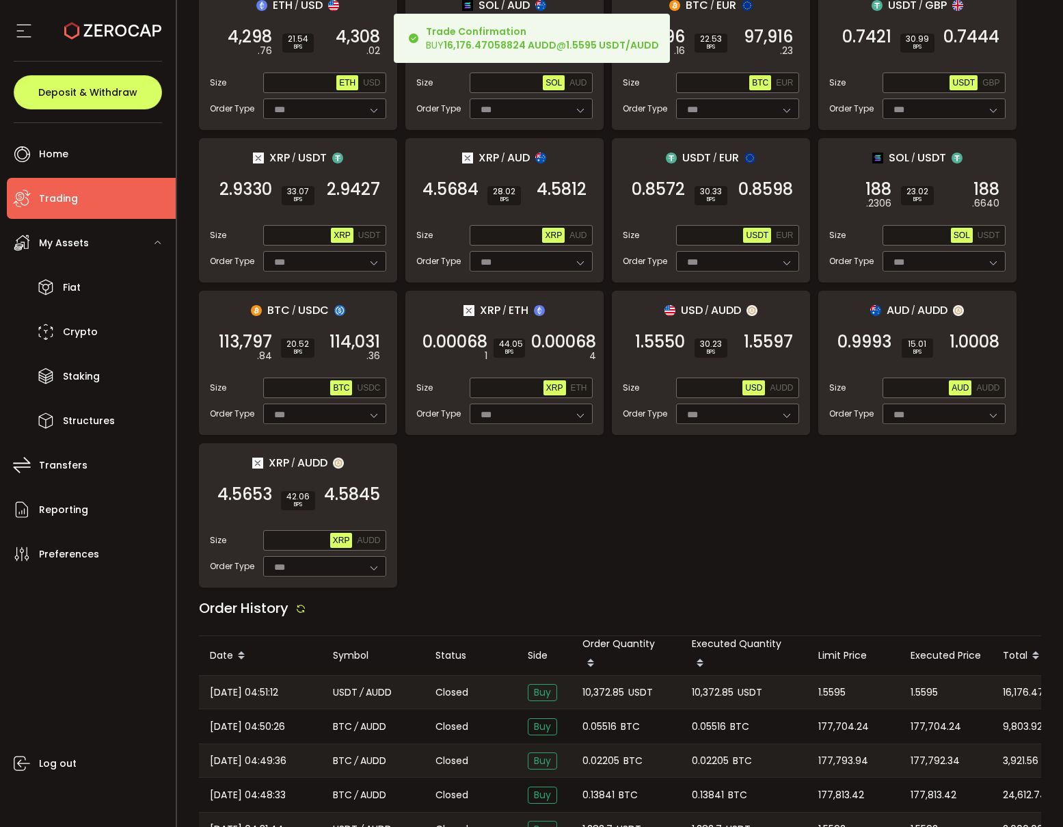
click at [593, 690] on span "10,372.85" at bounding box center [604, 692] width 42 height 16
click at [593, 691] on span "10,372.85" at bounding box center [604, 692] width 42 height 16
copy span "10,372.85"
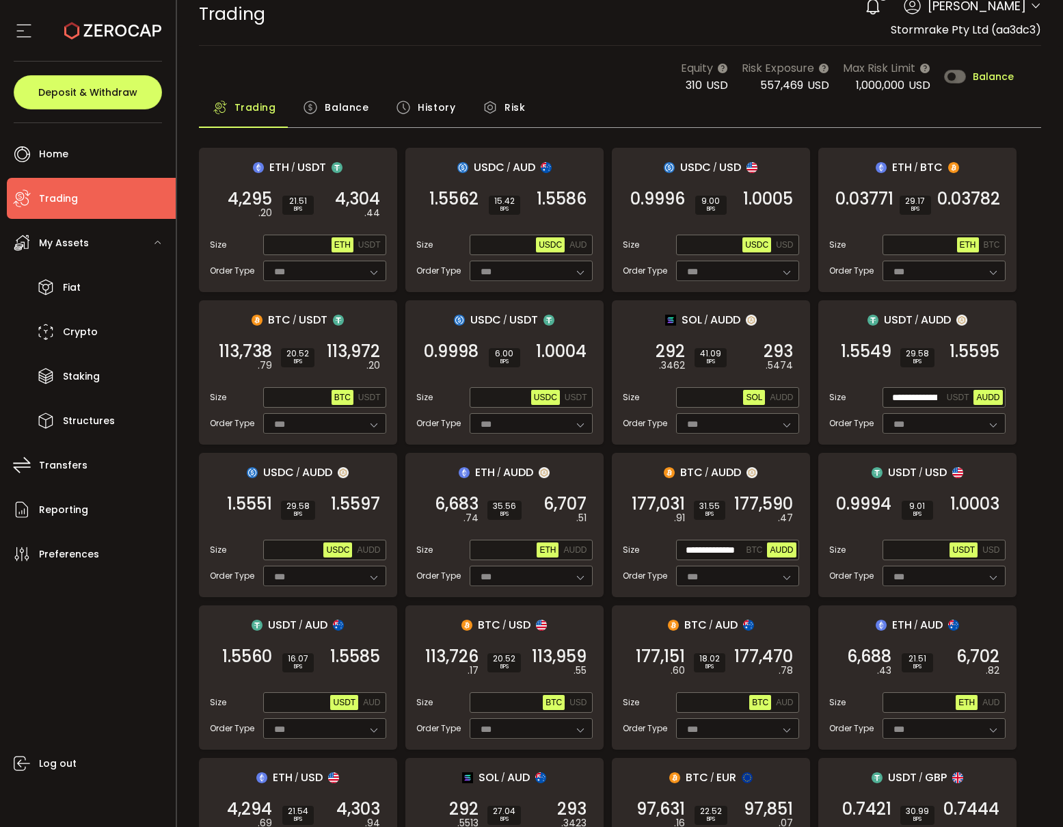
scroll to position [0, 0]
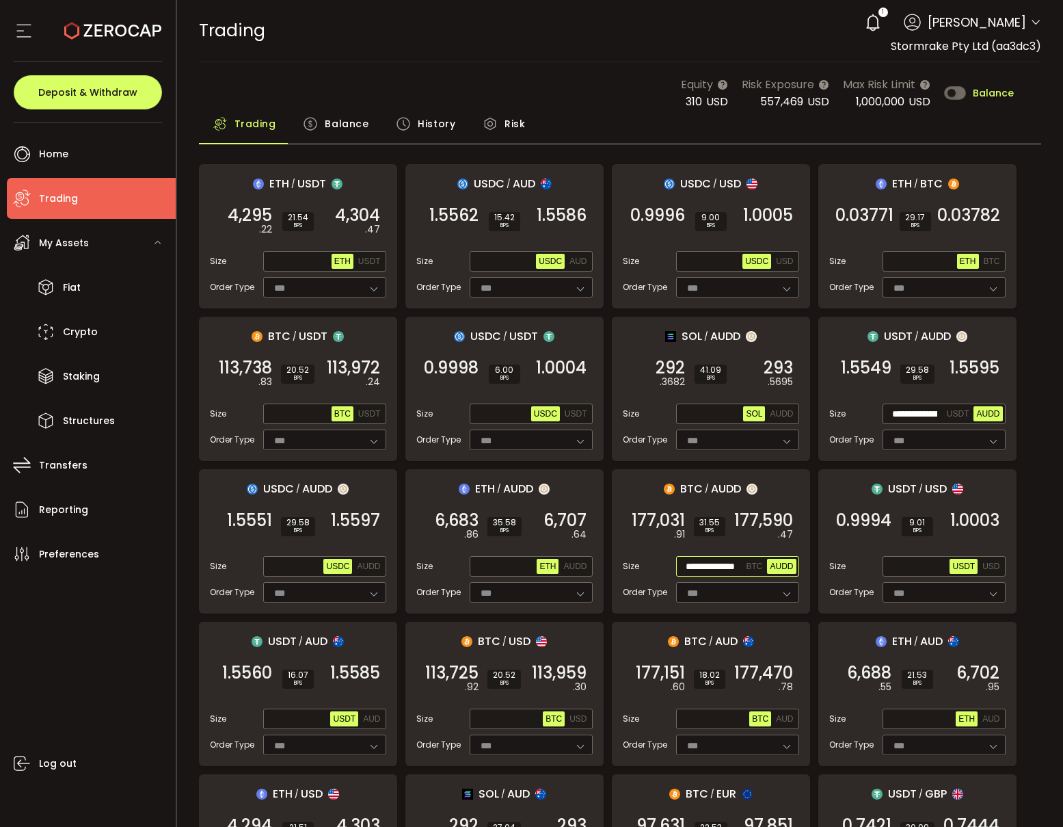
click at [716, 568] on input "**********" at bounding box center [711, 566] width 65 height 15
paste input "text"
type input "**********"
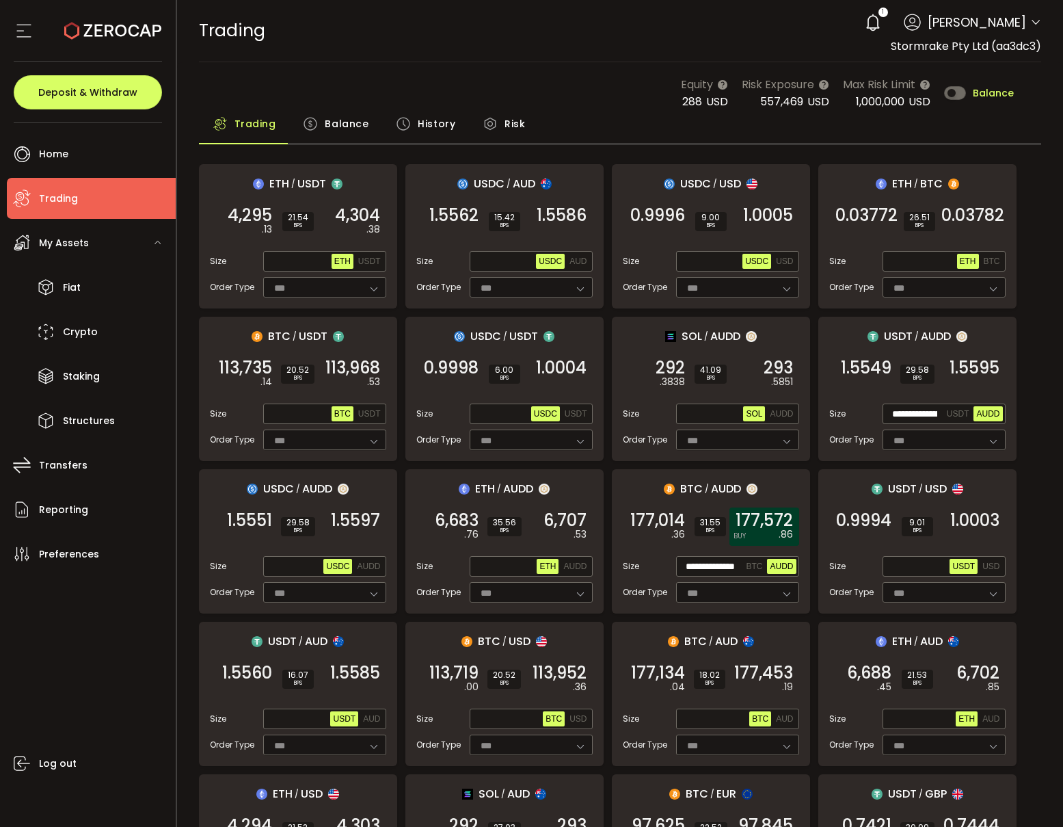
scroll to position [0, 0]
click at [778, 525] on span "177,572" at bounding box center [764, 520] width 57 height 14
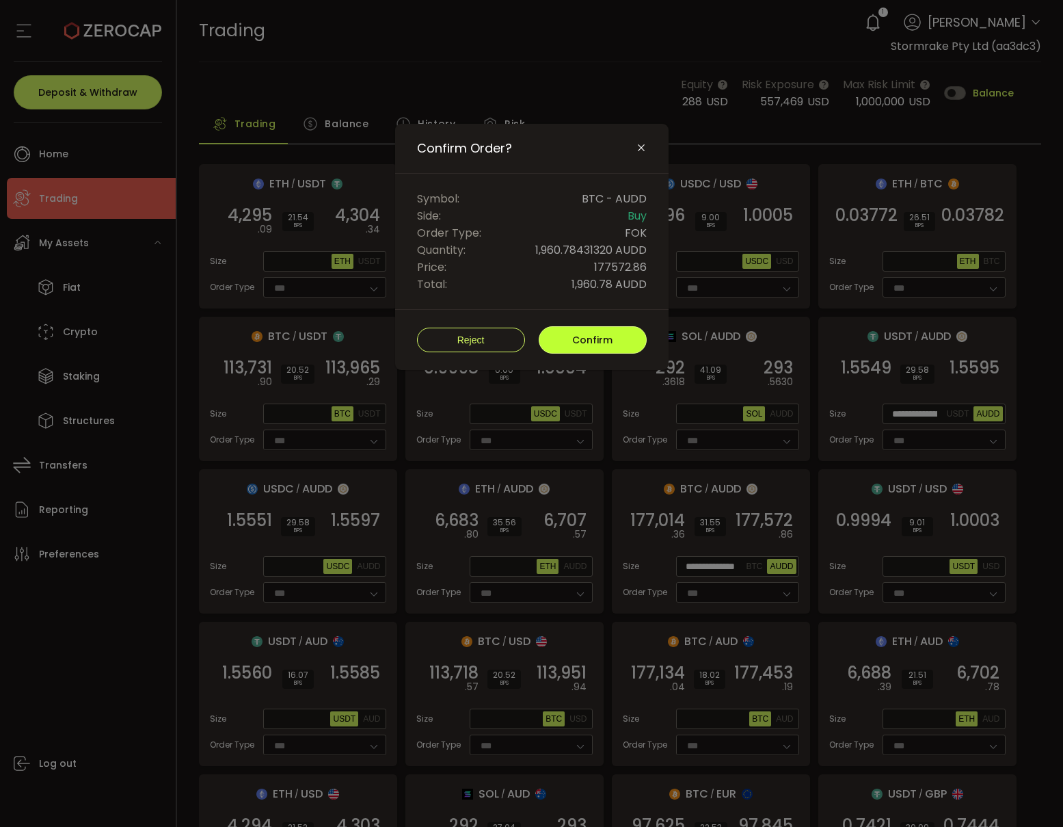
click at [609, 348] on button "Confirm" at bounding box center [593, 339] width 108 height 27
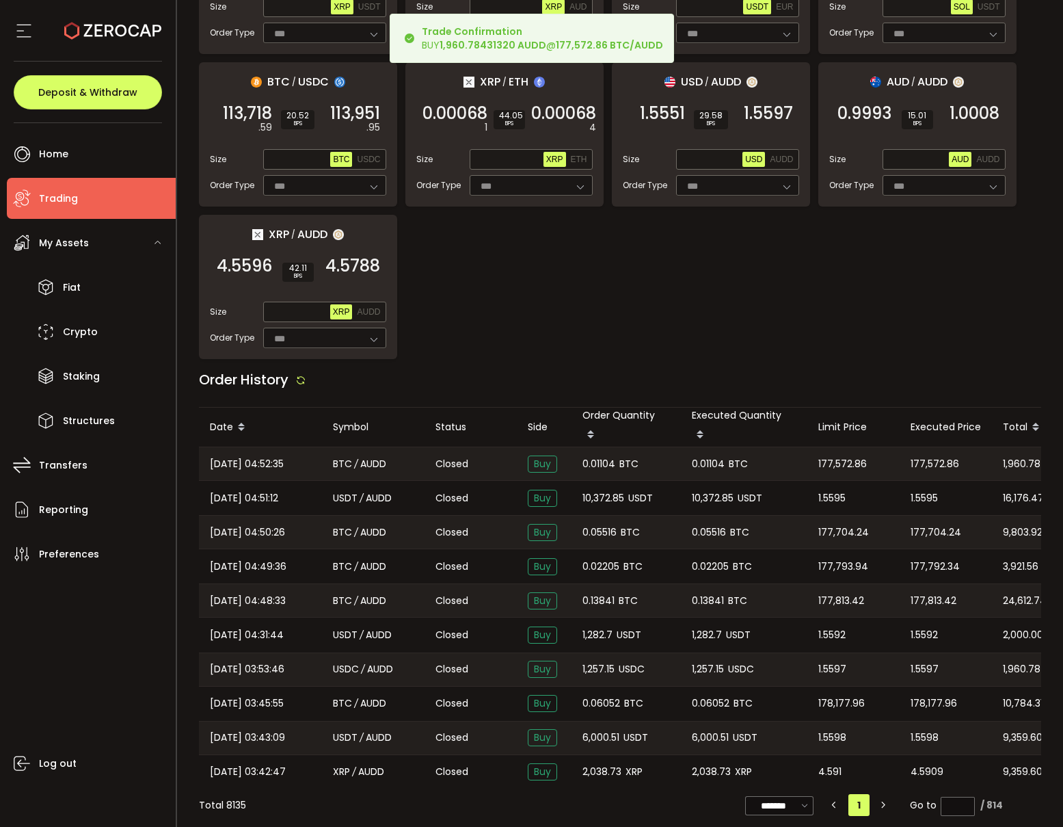
scroll to position [1016, 0]
click at [600, 462] on span "0.01104" at bounding box center [599, 465] width 33 height 16
copy span "0.01104"
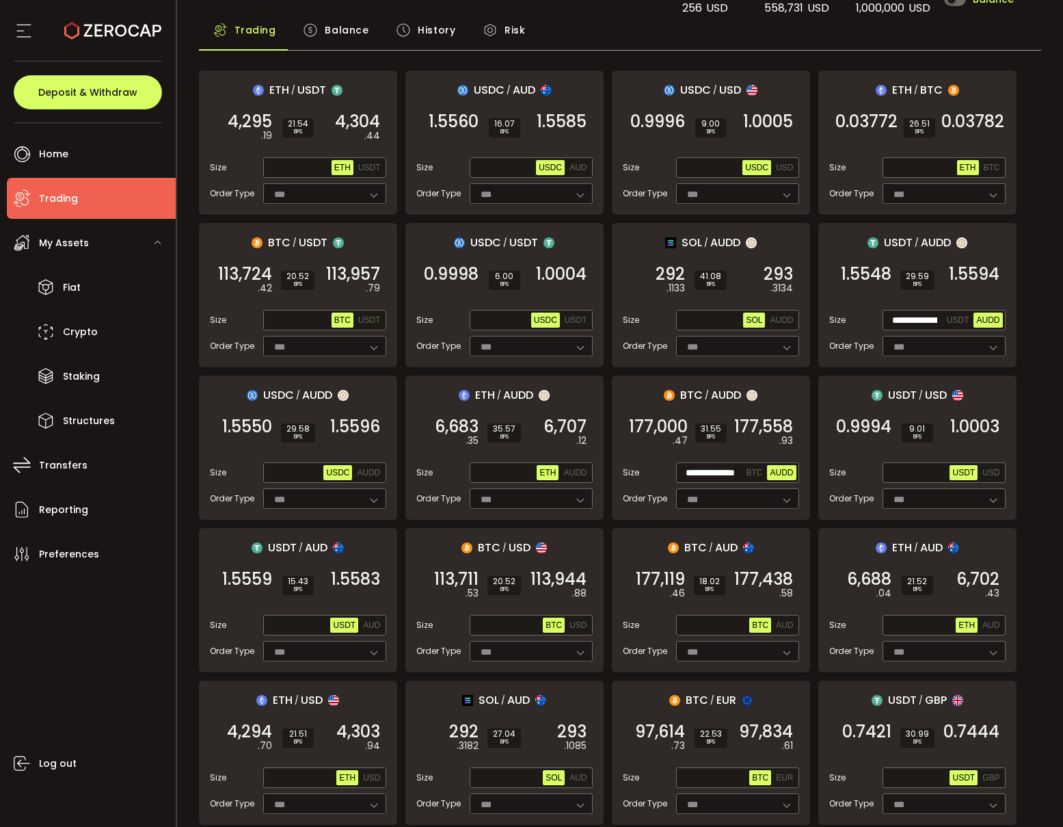
scroll to position [70, 0]
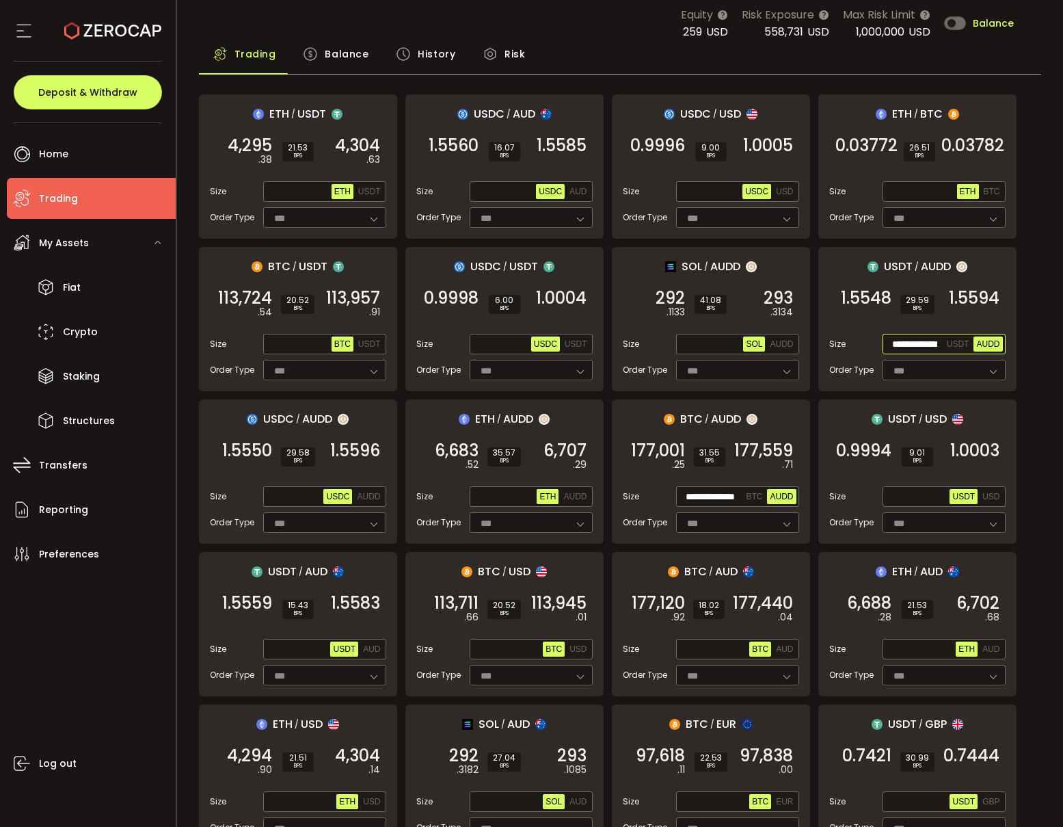
click at [910, 343] on input "**********" at bounding box center [914, 344] width 59 height 15
paste input "text"
type input "**********"
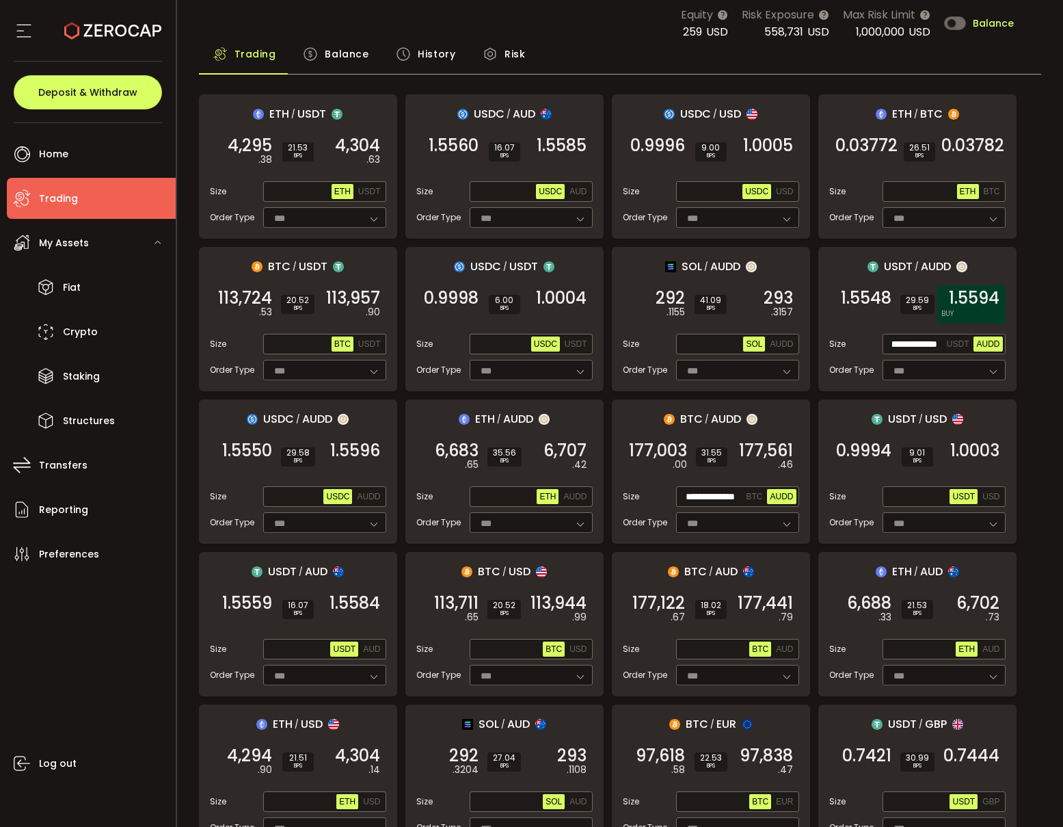
scroll to position [0, 0]
click at [992, 305] on span "1.5594" at bounding box center [974, 298] width 51 height 14
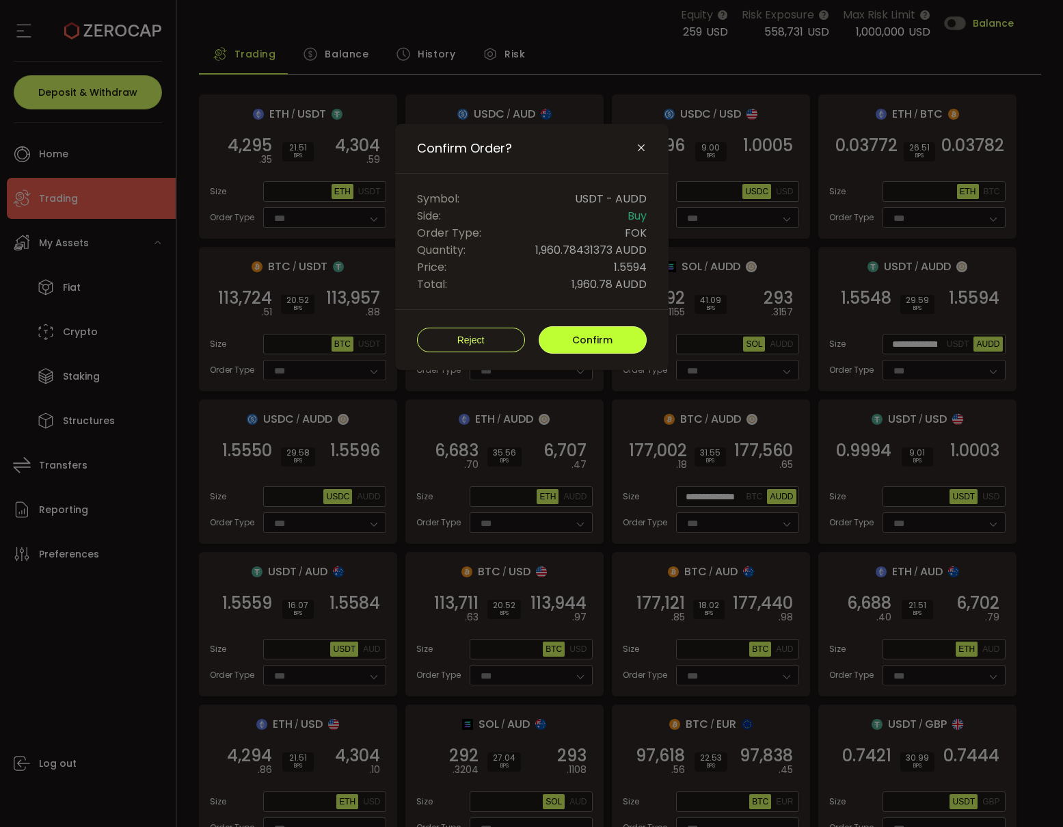
click at [629, 342] on button "Confirm" at bounding box center [593, 339] width 108 height 27
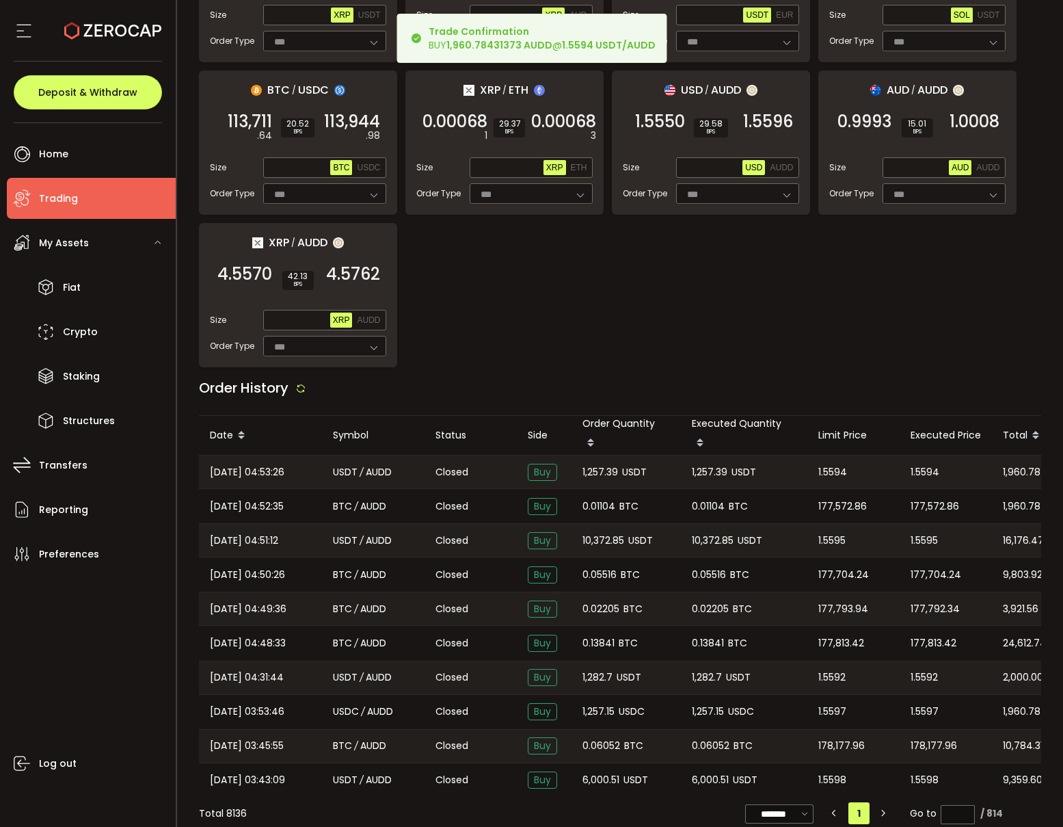
scroll to position [1011, 0]
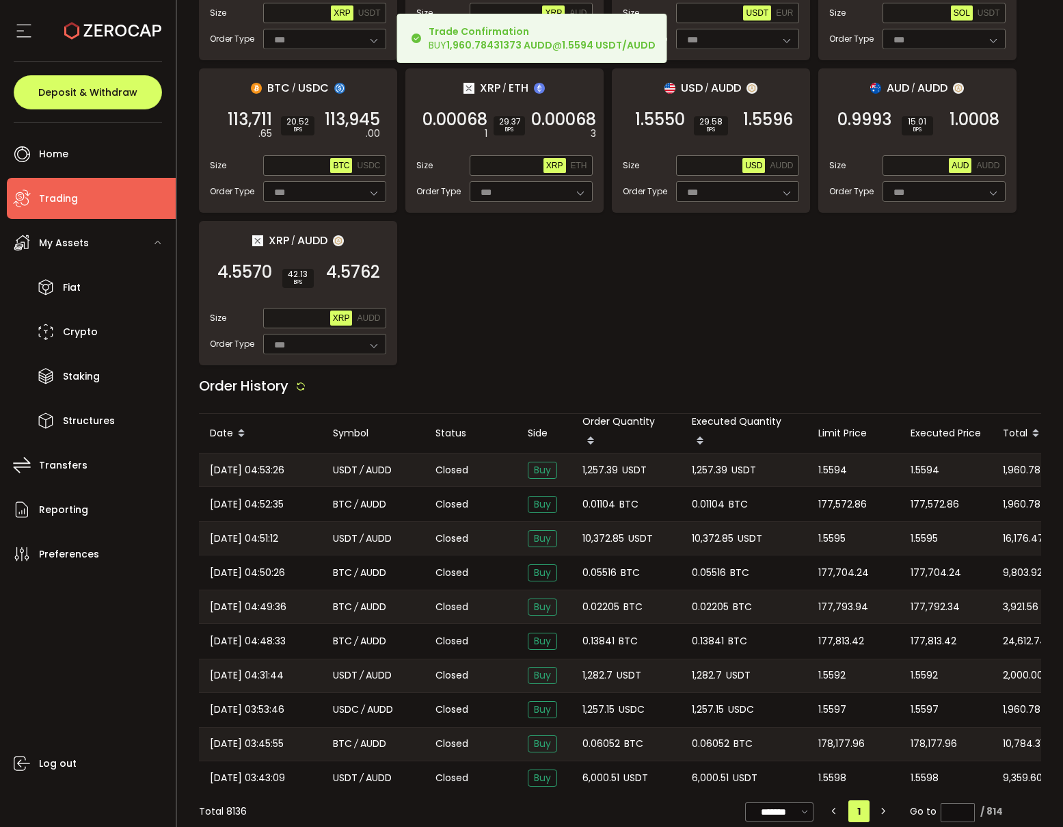
click at [602, 468] on span "1,257.39" at bounding box center [601, 470] width 36 height 16
copy span "1,257.39"
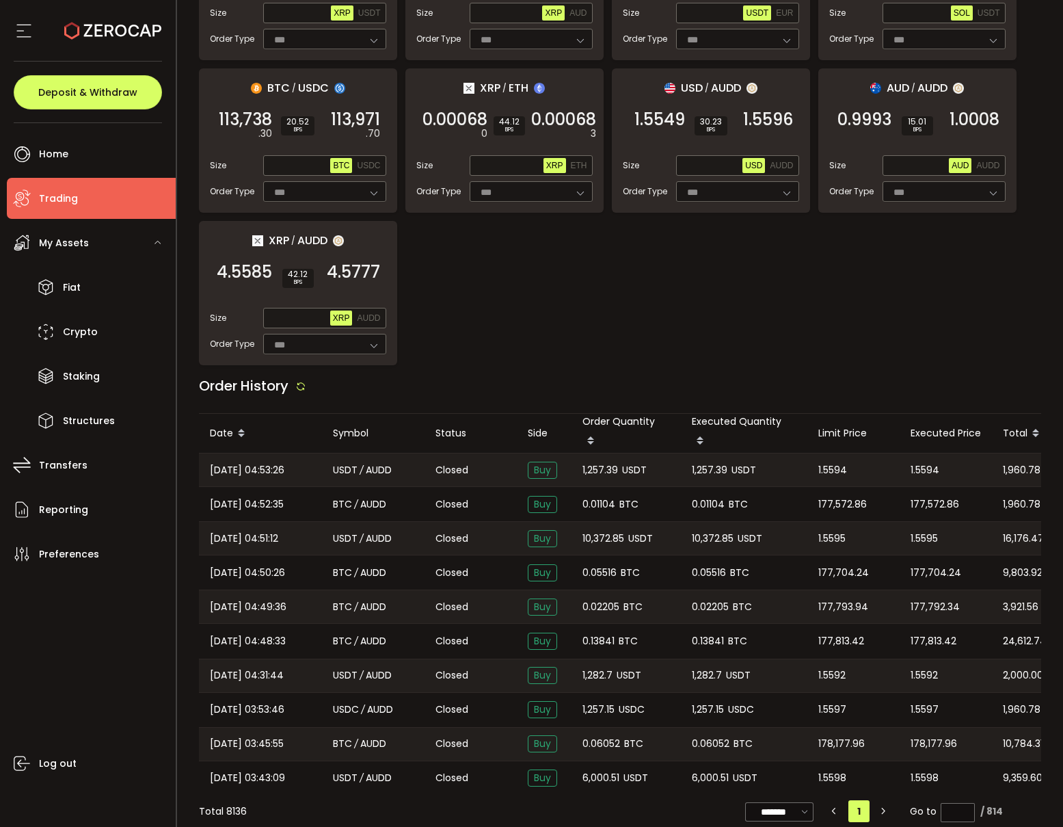
click at [598, 463] on span "1,257.39" at bounding box center [601, 470] width 36 height 16
copy span "7.39"
click at [596, 466] on span "1,257.39" at bounding box center [601, 470] width 36 height 16
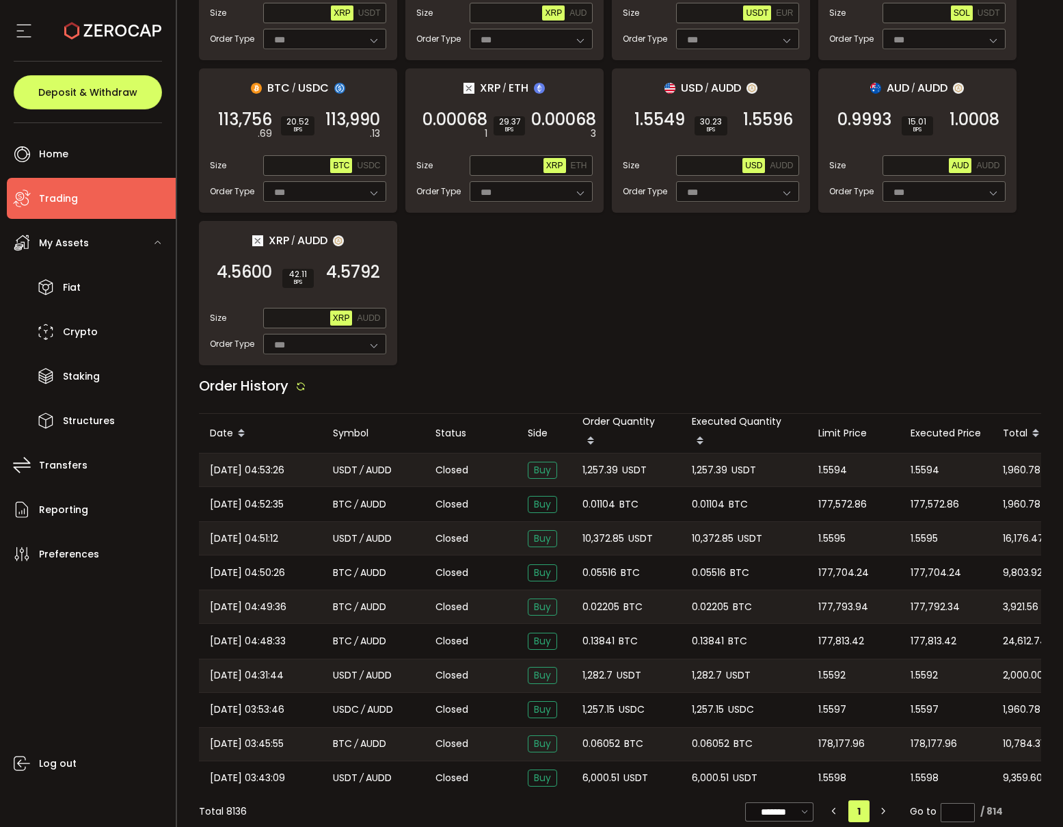
click at [599, 468] on span "1,257.39" at bounding box center [601, 470] width 36 height 16
click at [602, 465] on span "1,257.39" at bounding box center [601, 470] width 36 height 16
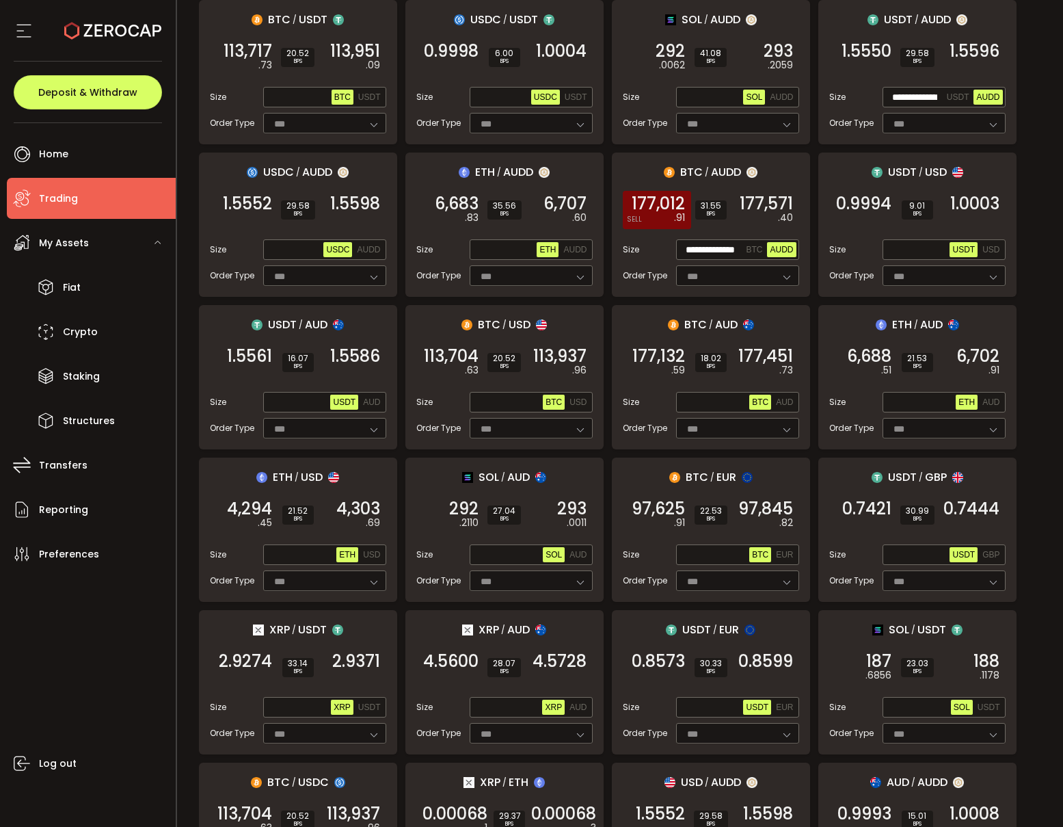
scroll to position [0, 0]
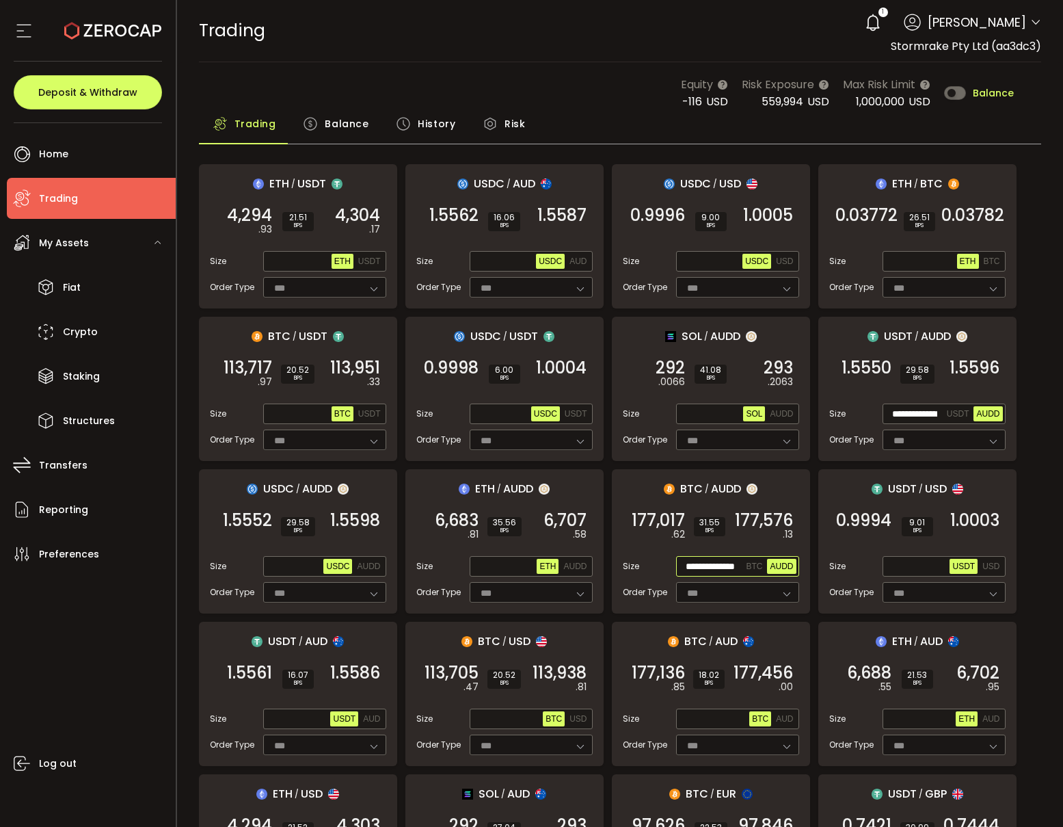
click at [717, 568] on input "**********" at bounding box center [711, 566] width 65 height 15
paste input "*"
type input "**********"
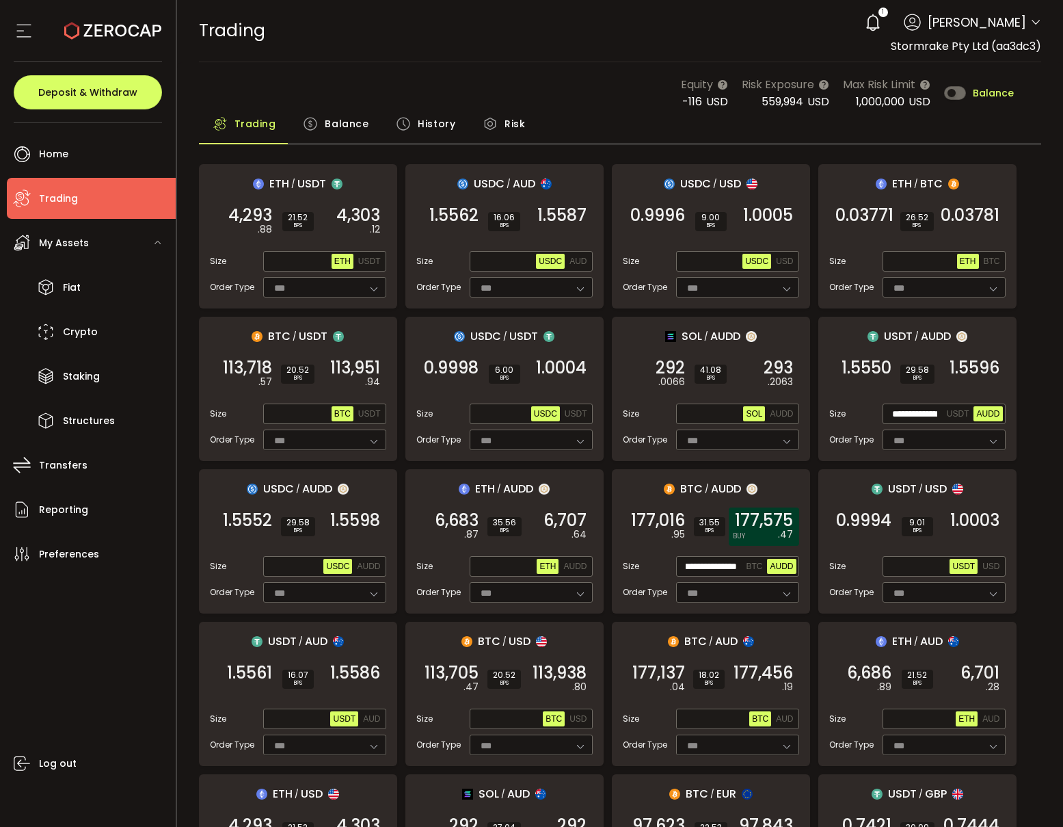
scroll to position [0, 0]
click at [773, 527] on span "177,575" at bounding box center [764, 520] width 58 height 14
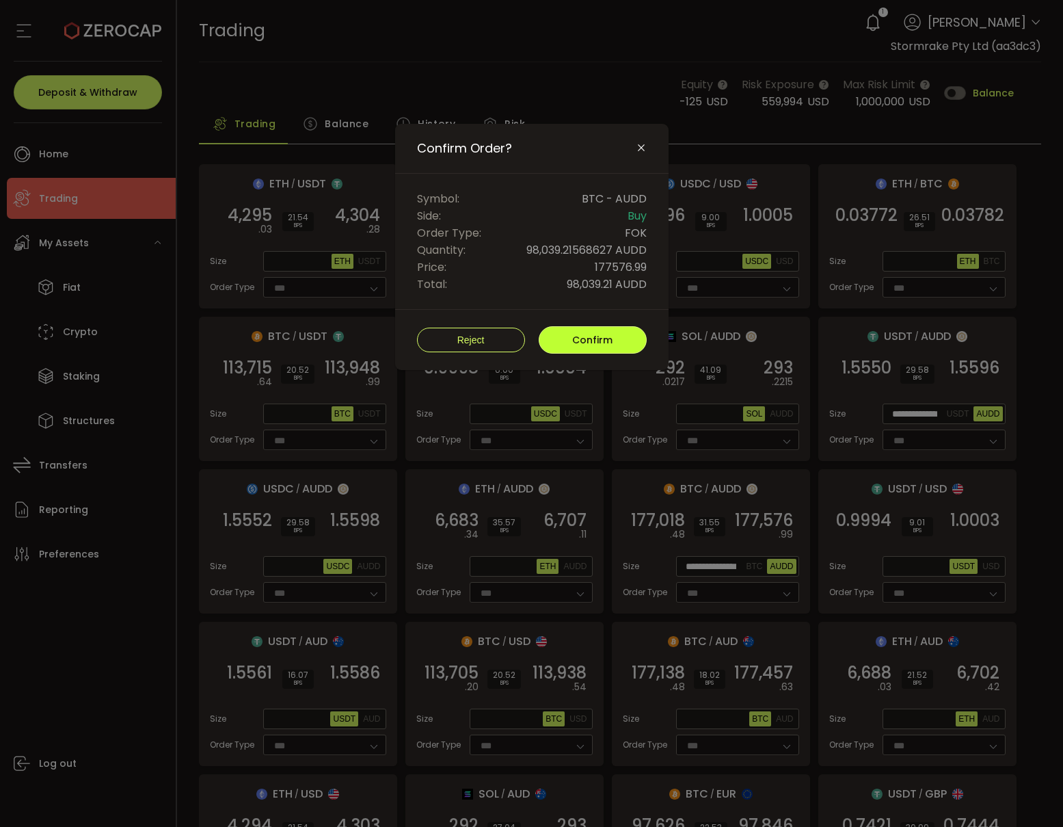
click at [598, 337] on span "Confirm" at bounding box center [592, 340] width 40 height 14
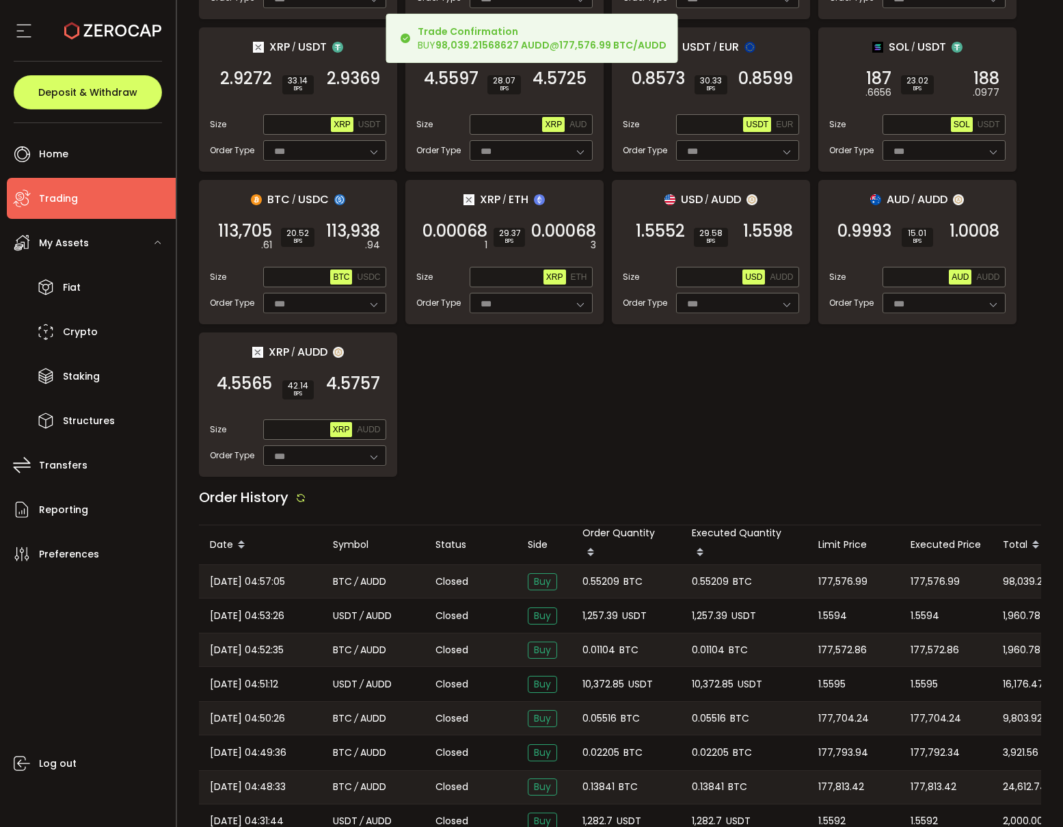
scroll to position [898, 0]
click at [602, 578] on span "0.55209" at bounding box center [601, 582] width 37 height 16
copy span "0.55209"
